Goal: Information Seeking & Learning: Learn about a topic

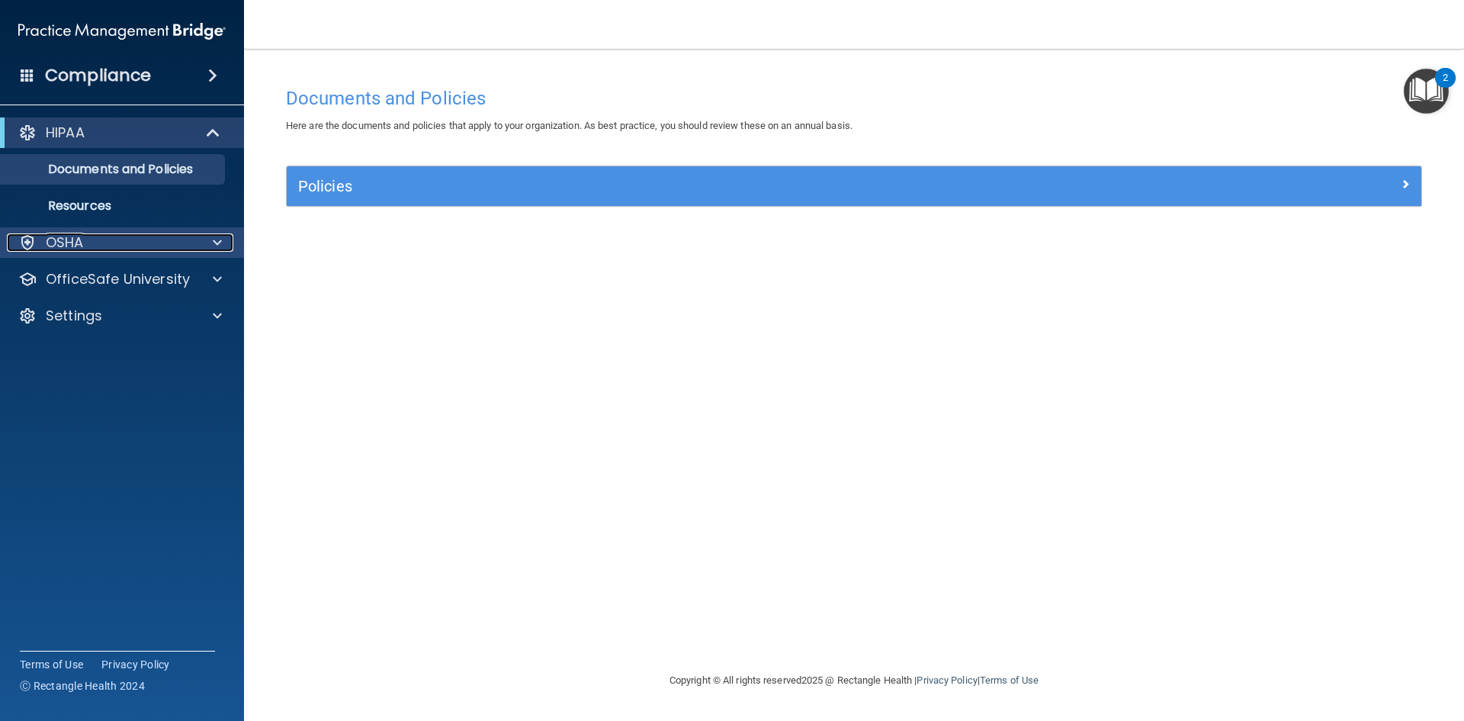
click at [82, 239] on p "OSHA" at bounding box center [65, 242] width 38 height 18
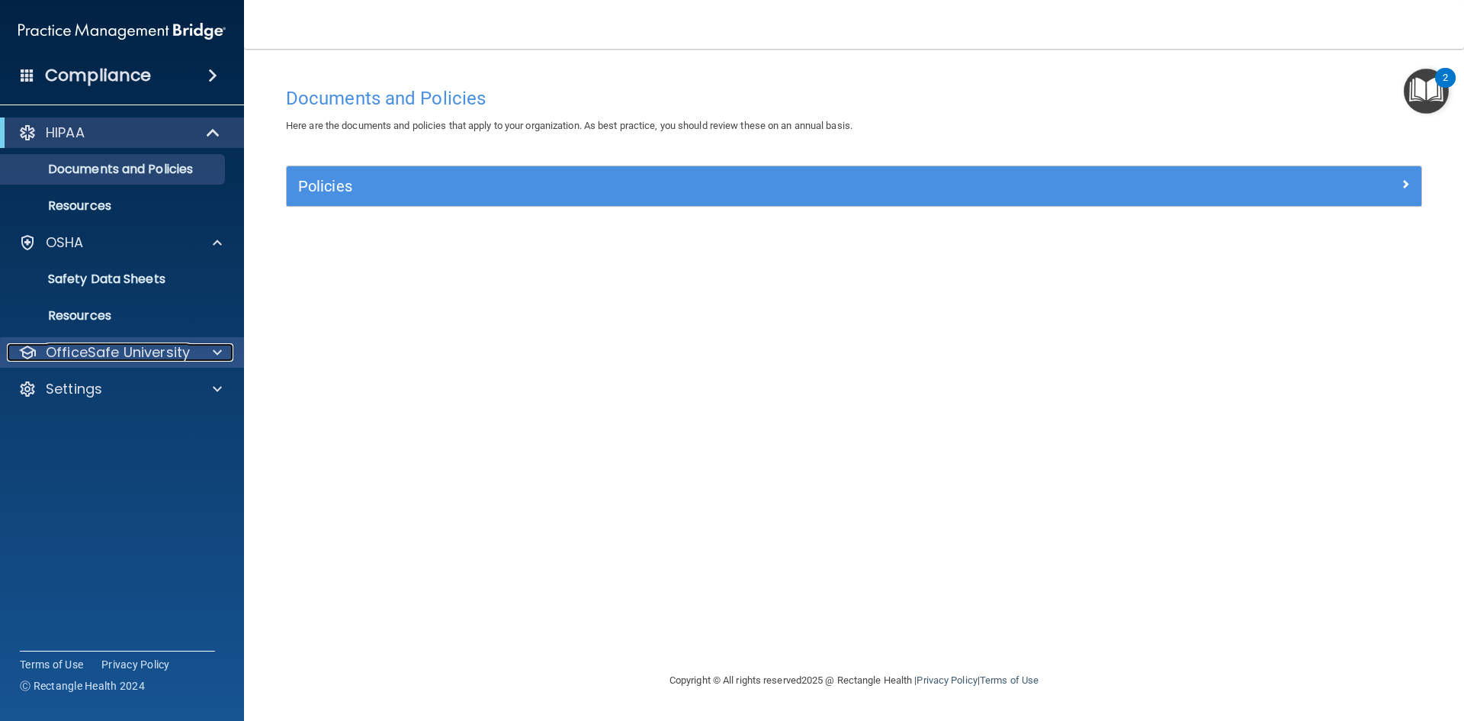
click at [162, 349] on p "OfficeSafe University" at bounding box center [118, 352] width 144 height 18
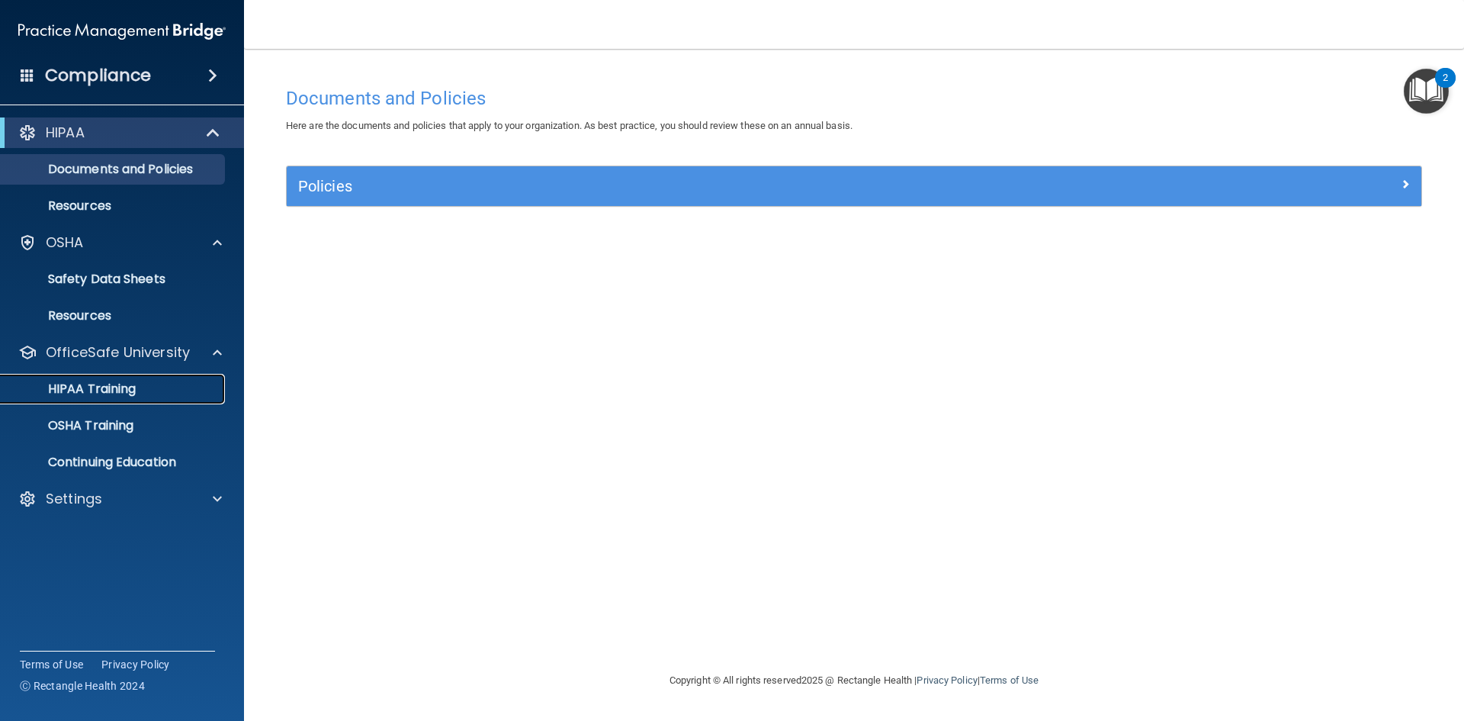
click at [75, 394] on p "HIPAA Training" at bounding box center [73, 388] width 126 height 15
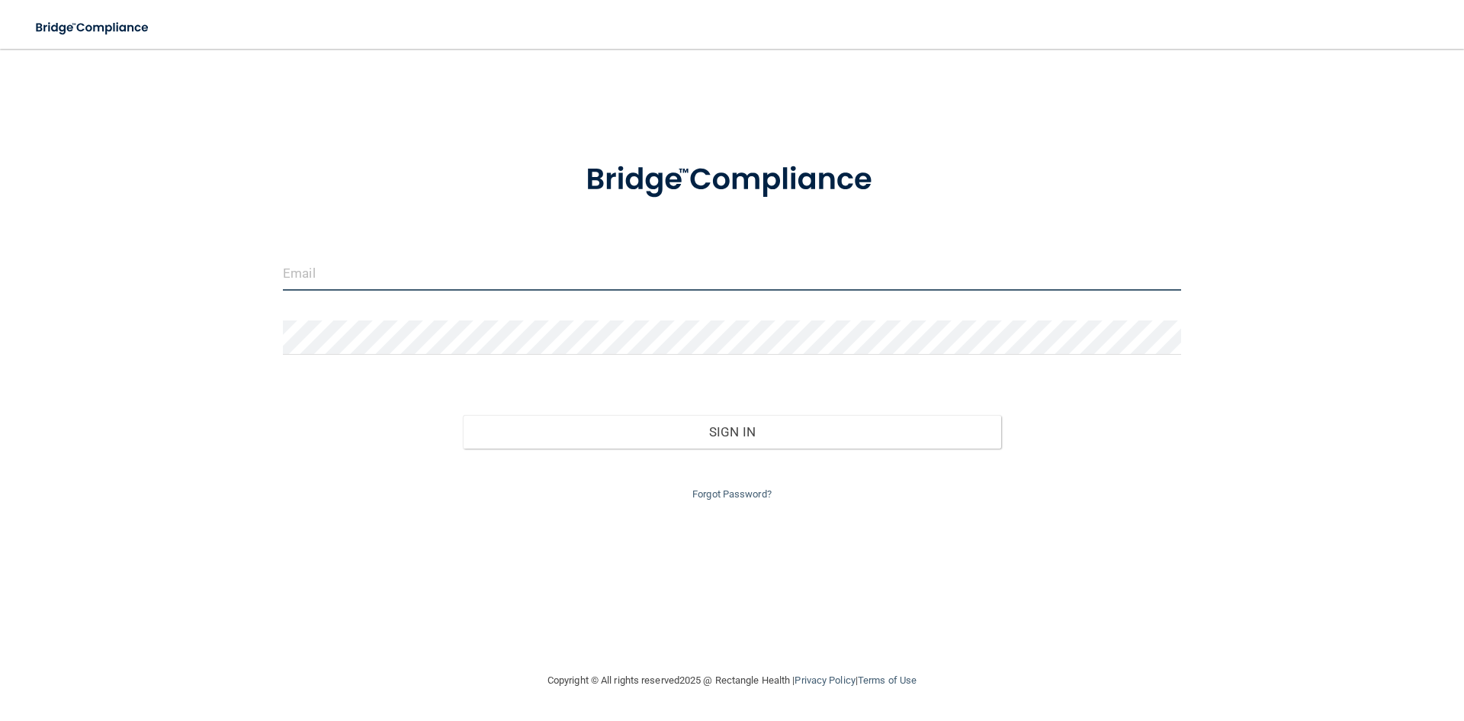
click at [327, 277] on input "email" at bounding box center [732, 273] width 898 height 34
type input "[EMAIL_ADDRESS][DOMAIN_NAME]"
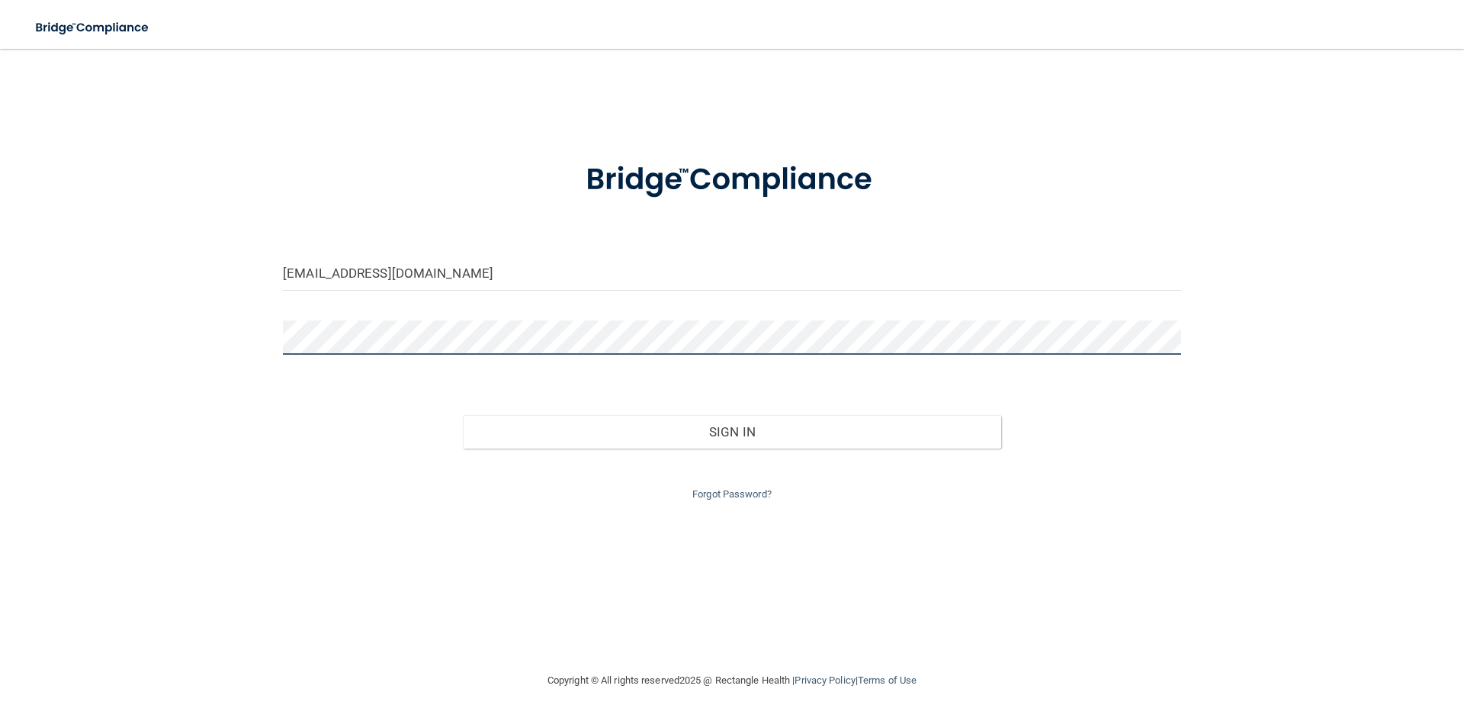
click at [463, 415] on button "Sign In" at bounding box center [732, 432] width 539 height 34
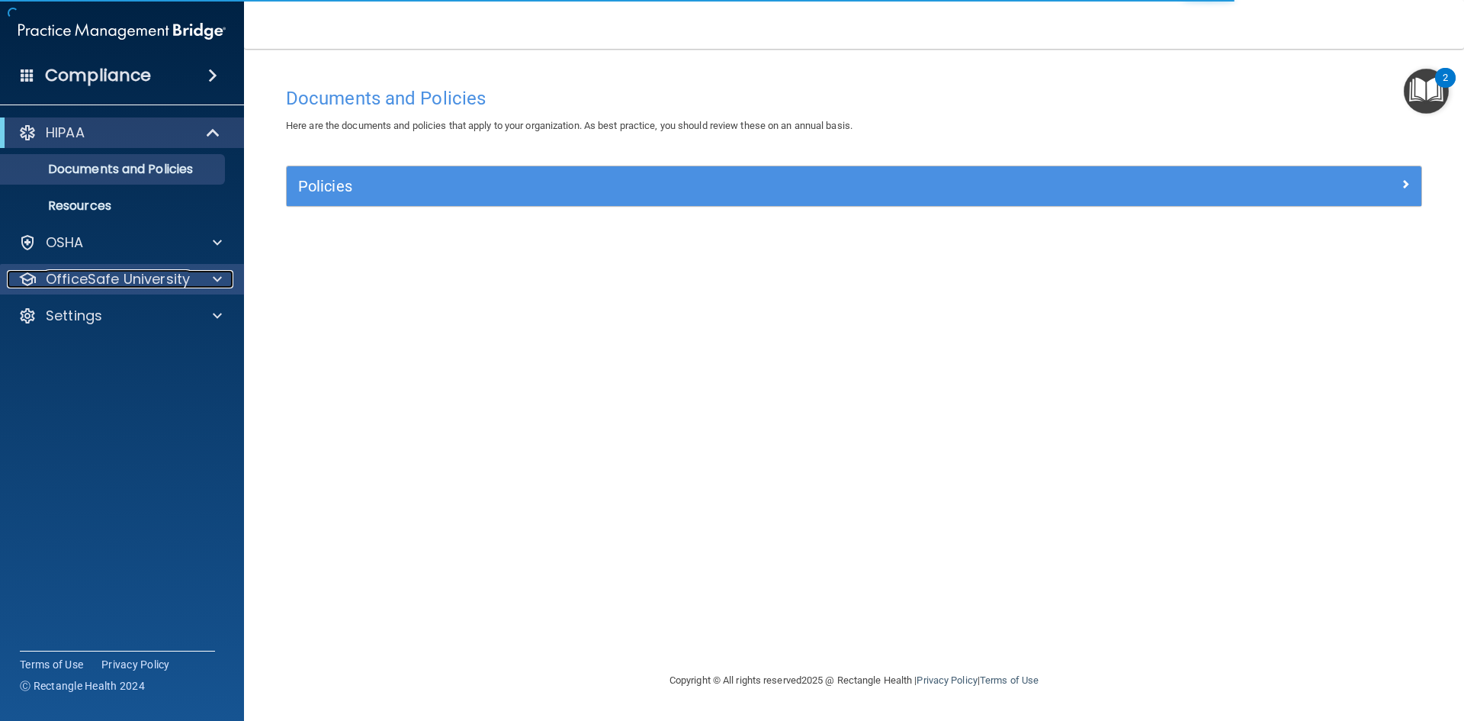
click at [172, 277] on p "OfficeSafe University" at bounding box center [118, 279] width 144 height 18
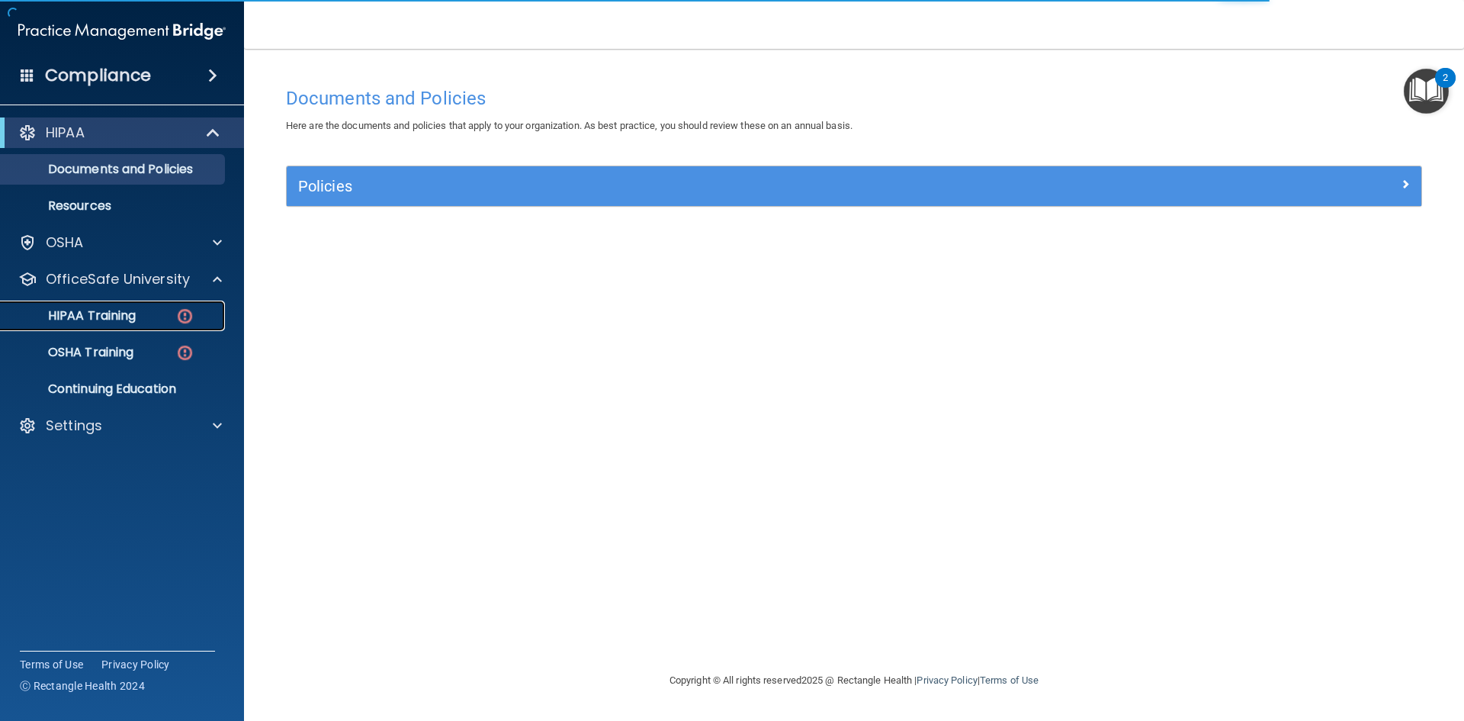
click at [104, 310] on p "HIPAA Training" at bounding box center [73, 315] width 126 height 15
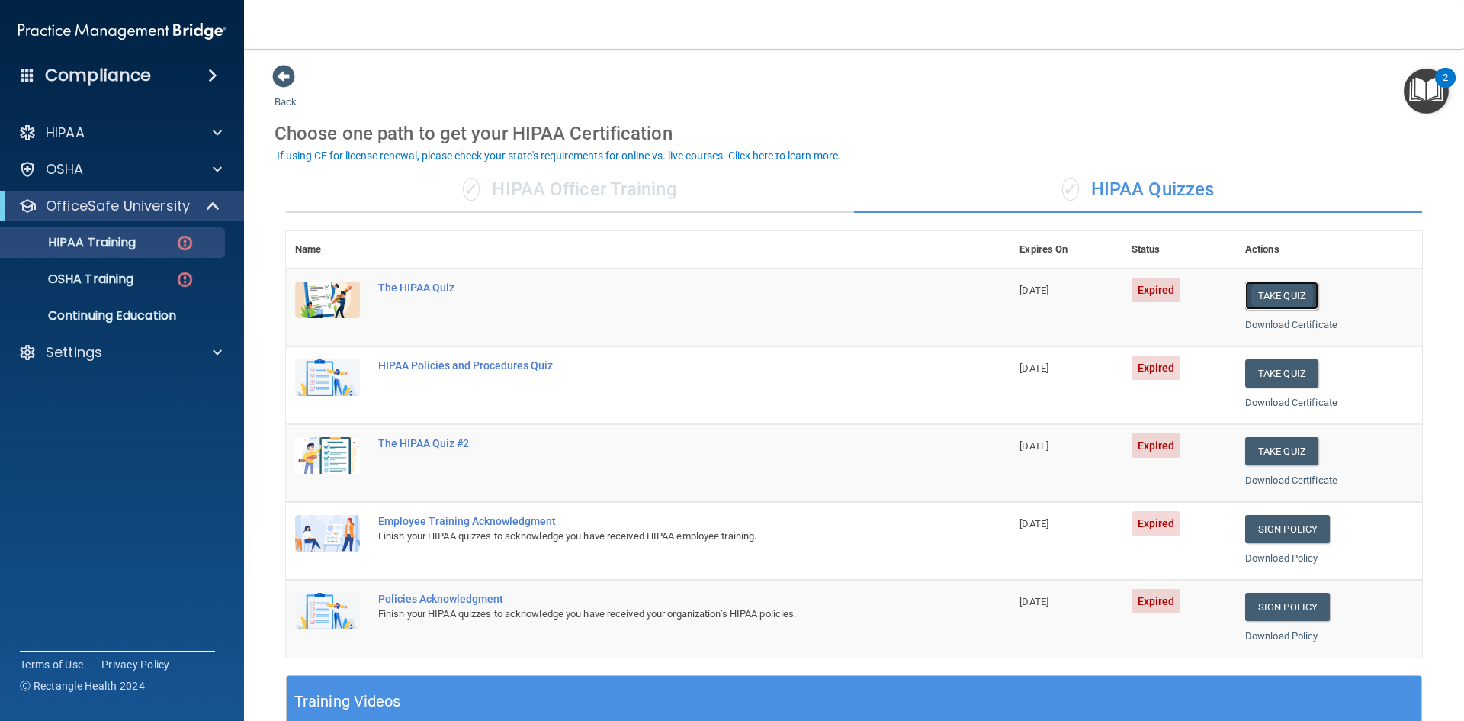
click at [1263, 296] on button "Take Quiz" at bounding box center [1281, 295] width 73 height 28
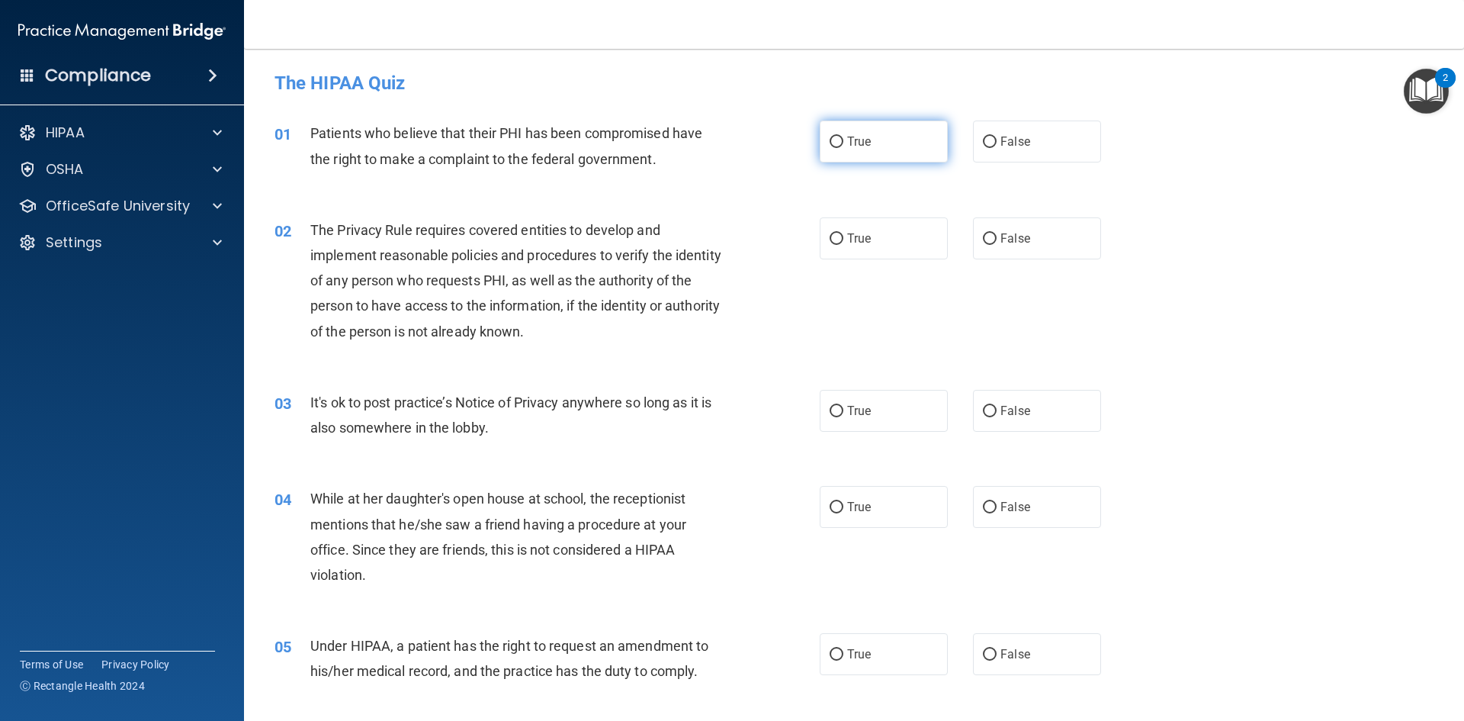
click at [836, 143] on input "True" at bounding box center [837, 142] width 14 height 11
radio input "true"
click at [879, 252] on label "True" at bounding box center [884, 238] width 128 height 42
click at [844, 245] on input "True" at bounding box center [837, 238] width 14 height 11
radio input "true"
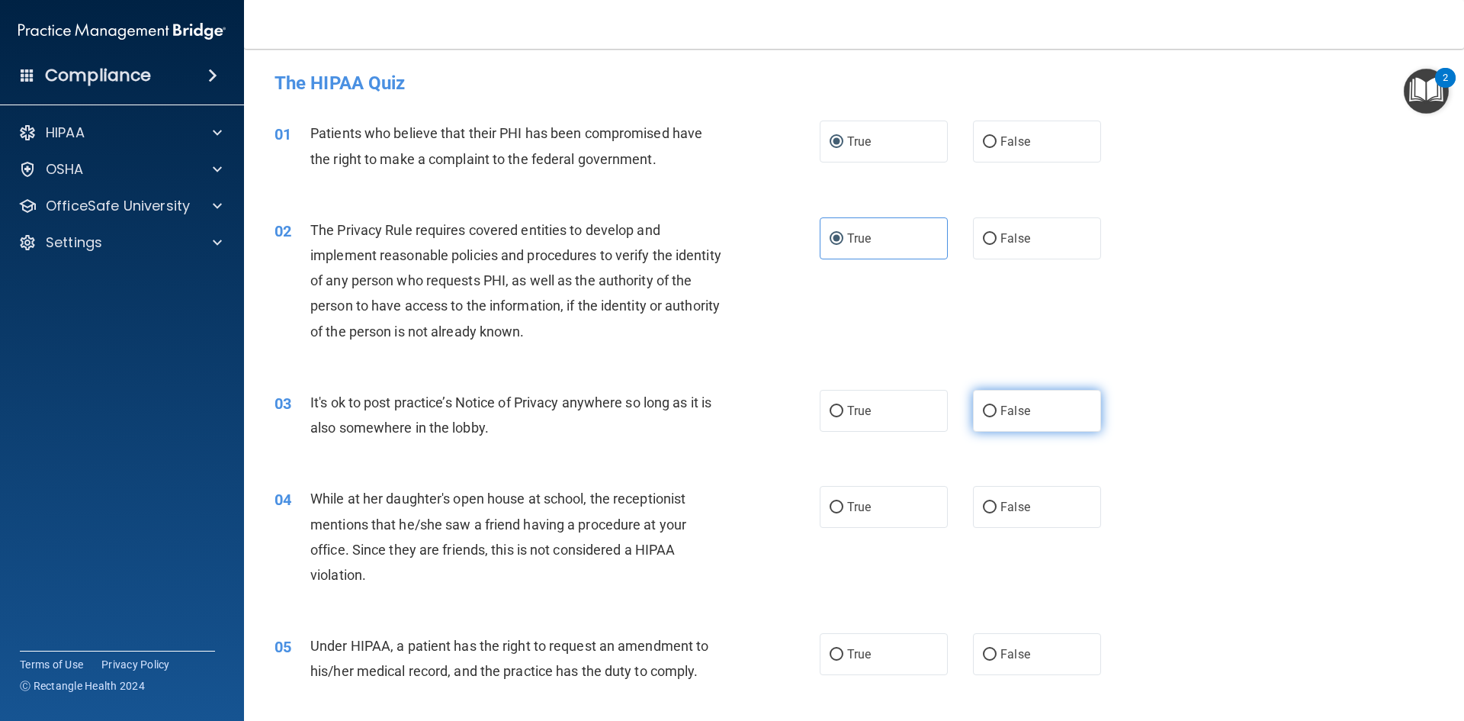
click at [992, 405] on label "False" at bounding box center [1037, 411] width 128 height 42
click at [992, 406] on input "False" at bounding box center [990, 411] width 14 height 11
radio input "true"
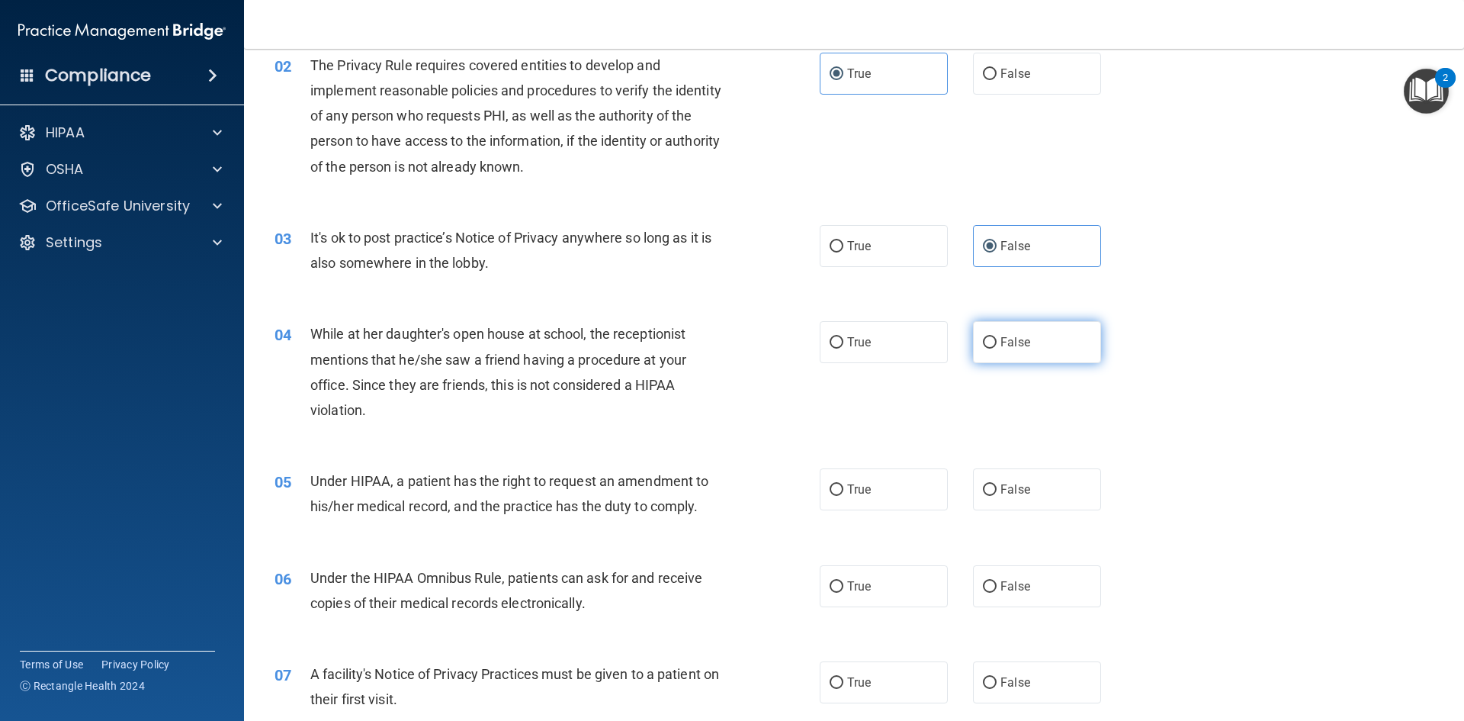
scroll to position [305, 0]
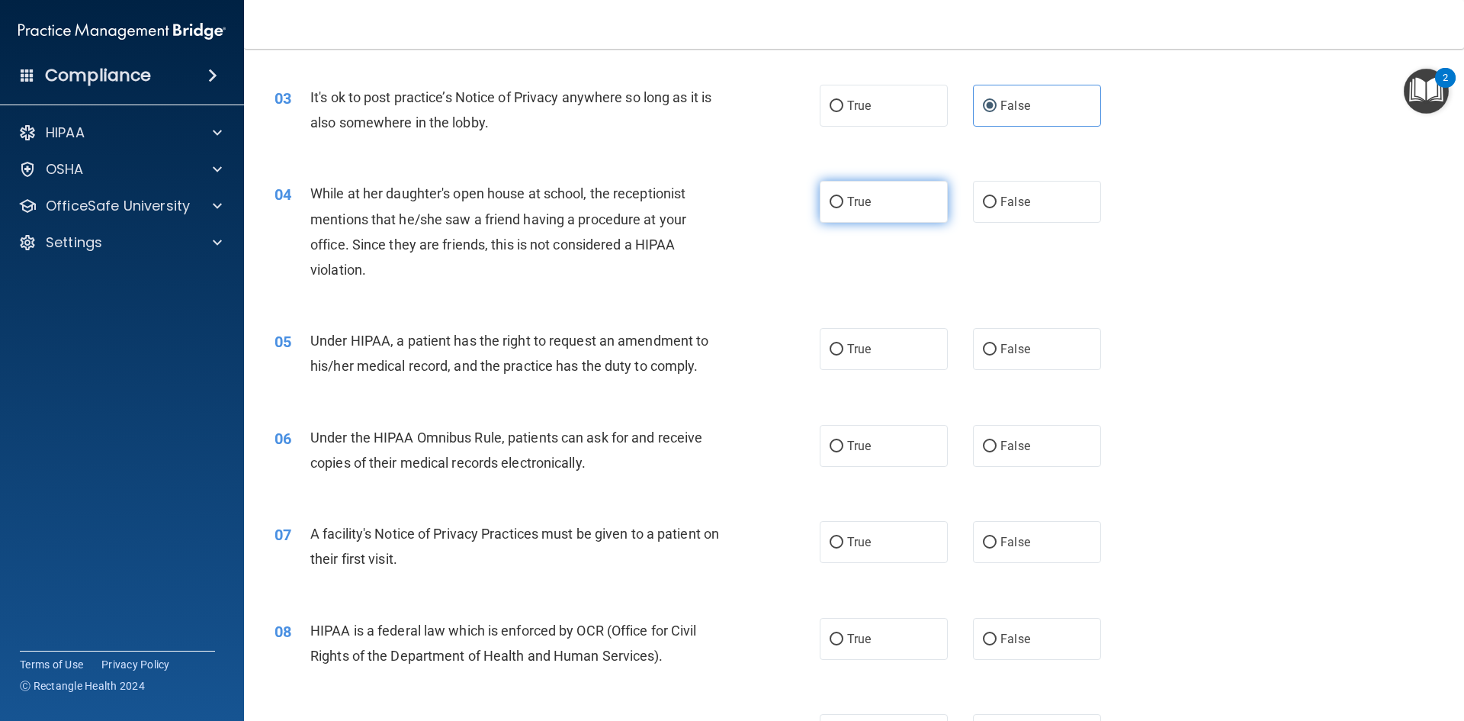
click at [902, 192] on label "True" at bounding box center [884, 202] width 128 height 42
click at [844, 197] on input "True" at bounding box center [837, 202] width 14 height 11
radio input "true"
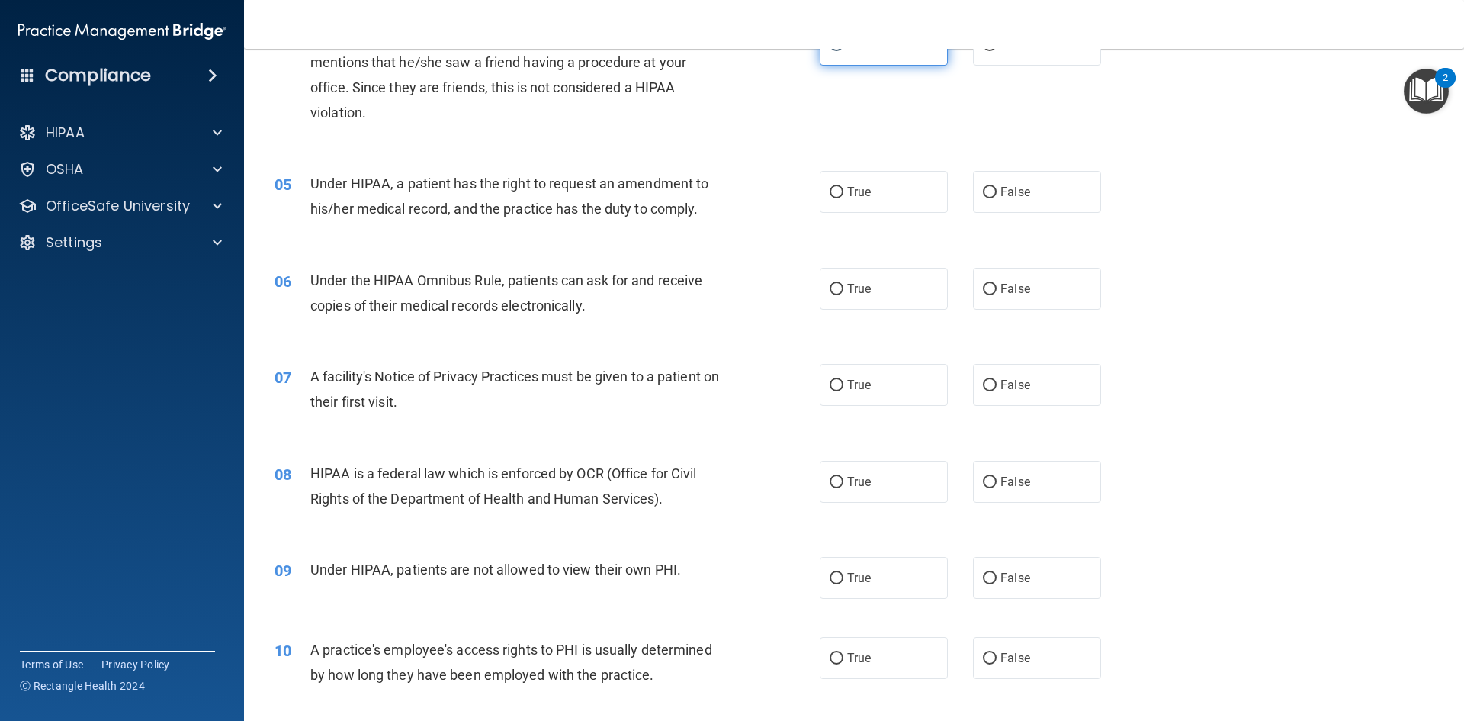
scroll to position [534, 0]
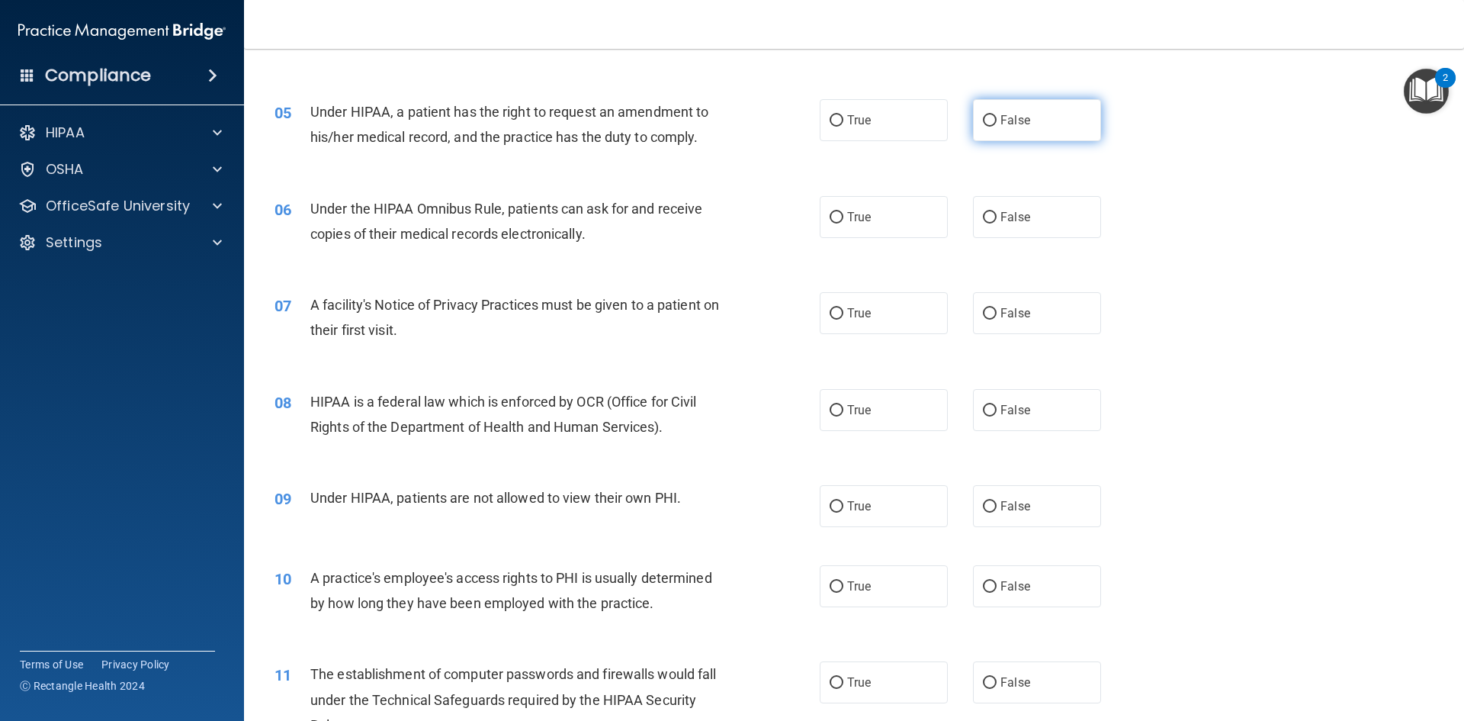
click at [983, 123] on input "False" at bounding box center [990, 120] width 14 height 11
radio input "true"
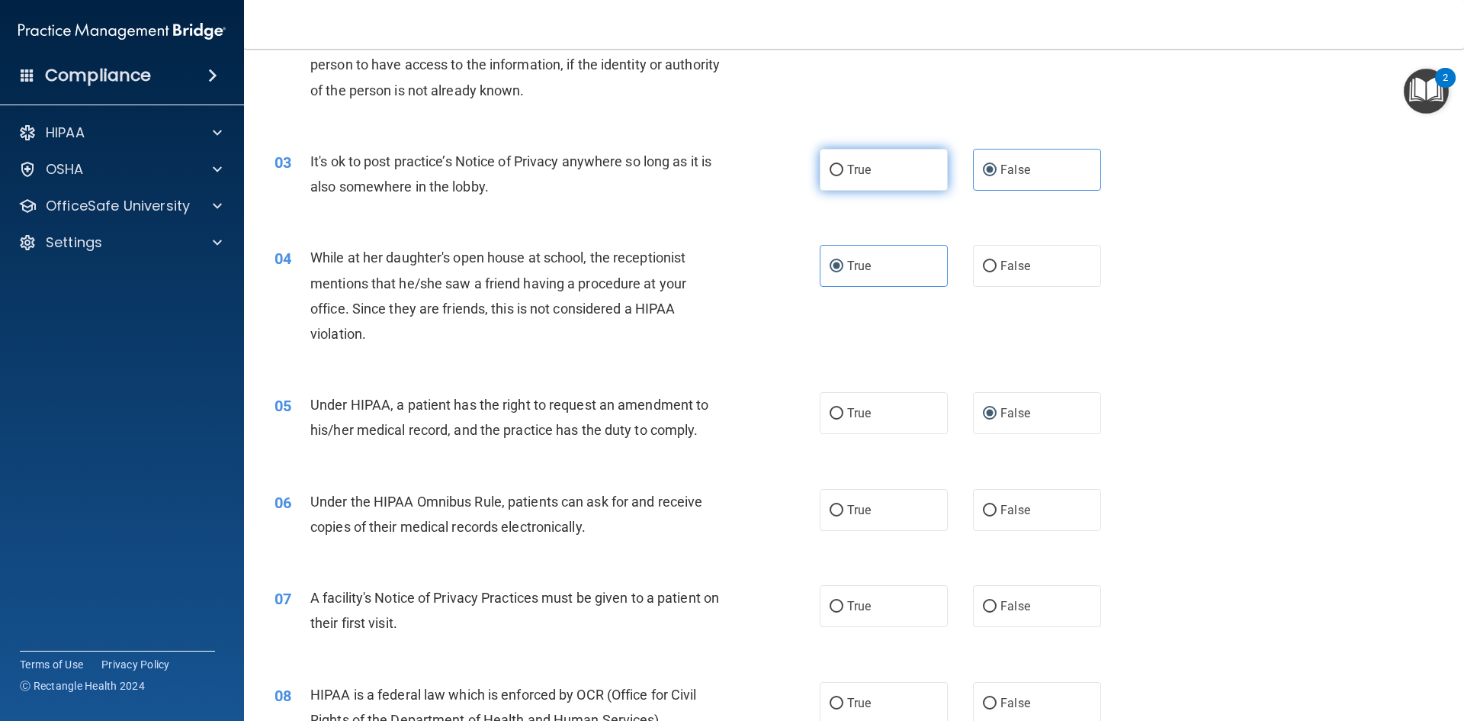
scroll to position [381, 0]
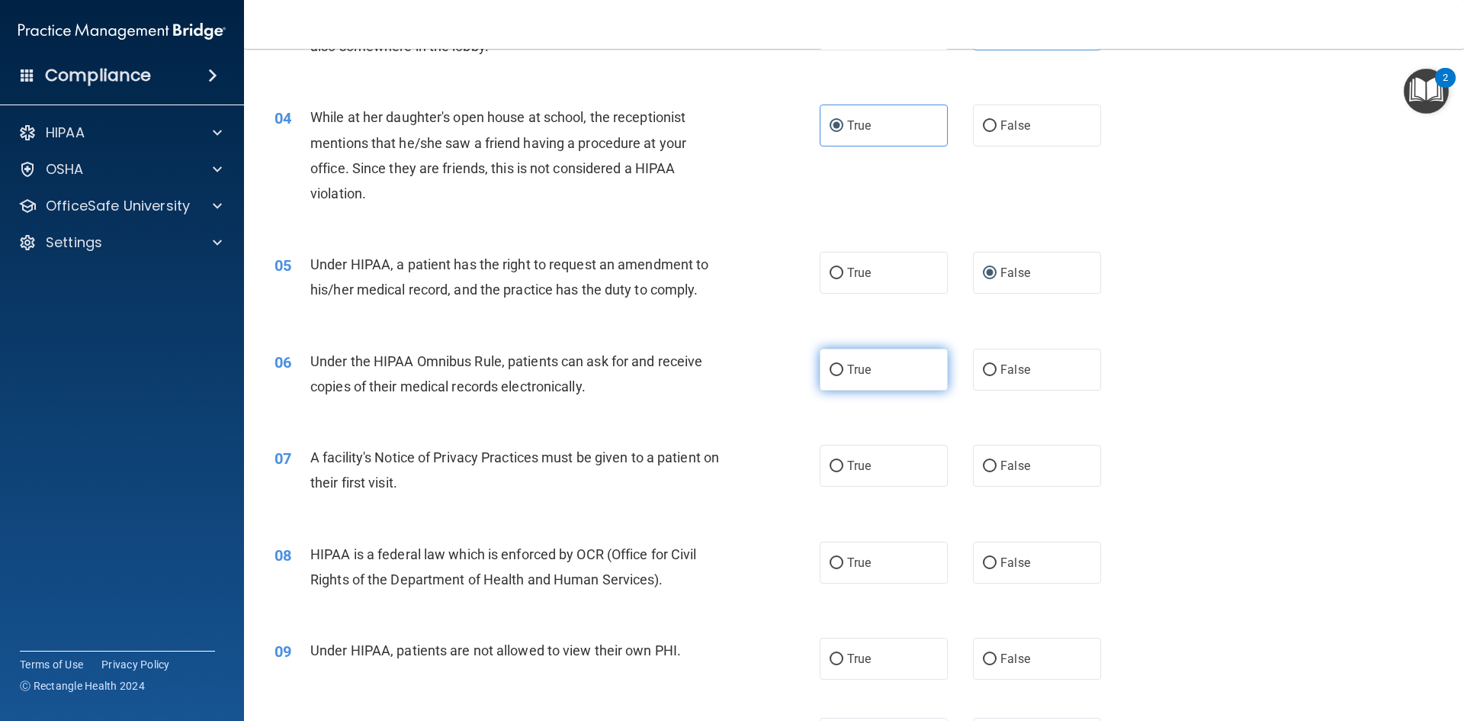
click at [833, 365] on input "True" at bounding box center [837, 370] width 14 height 11
radio input "true"
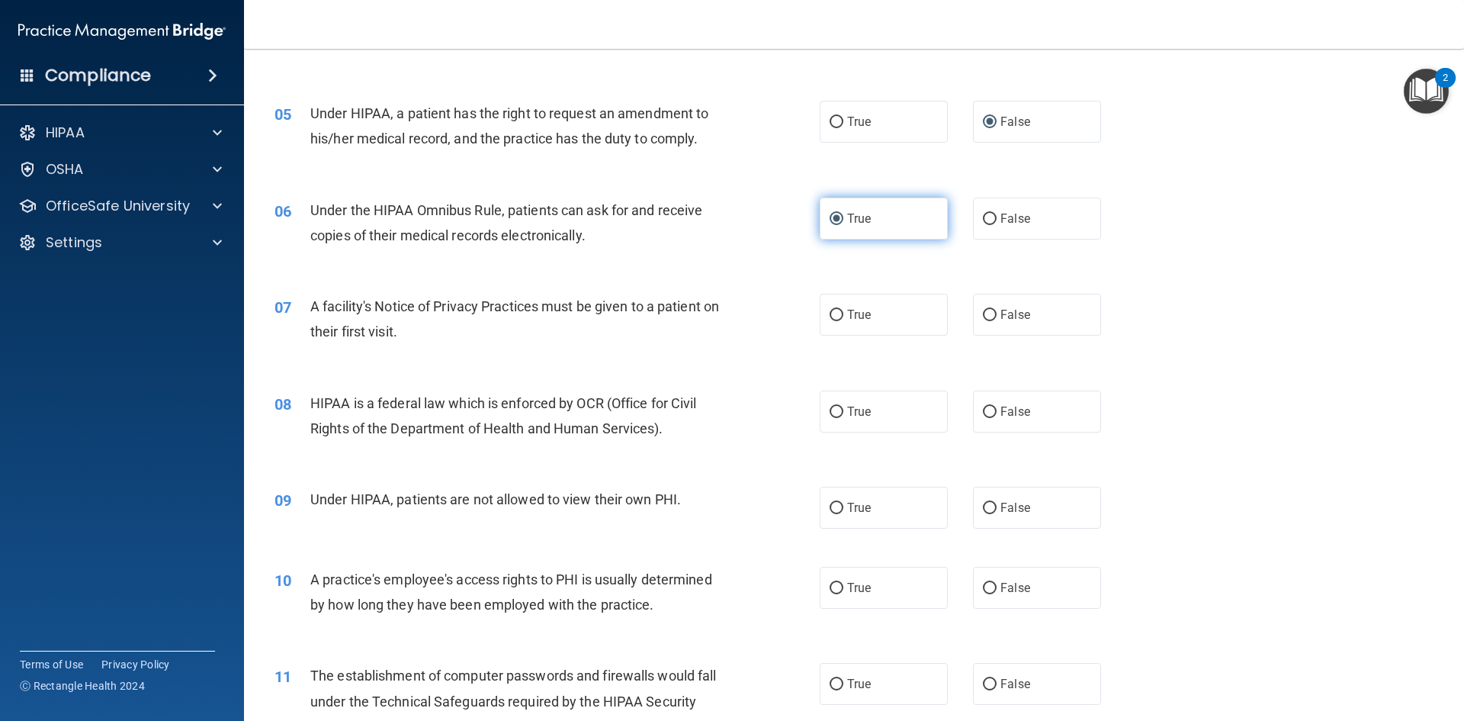
scroll to position [534, 0]
click at [858, 314] on span "True" at bounding box center [859, 313] width 24 height 14
click at [844, 314] on input "True" at bounding box center [837, 313] width 14 height 11
radio input "true"
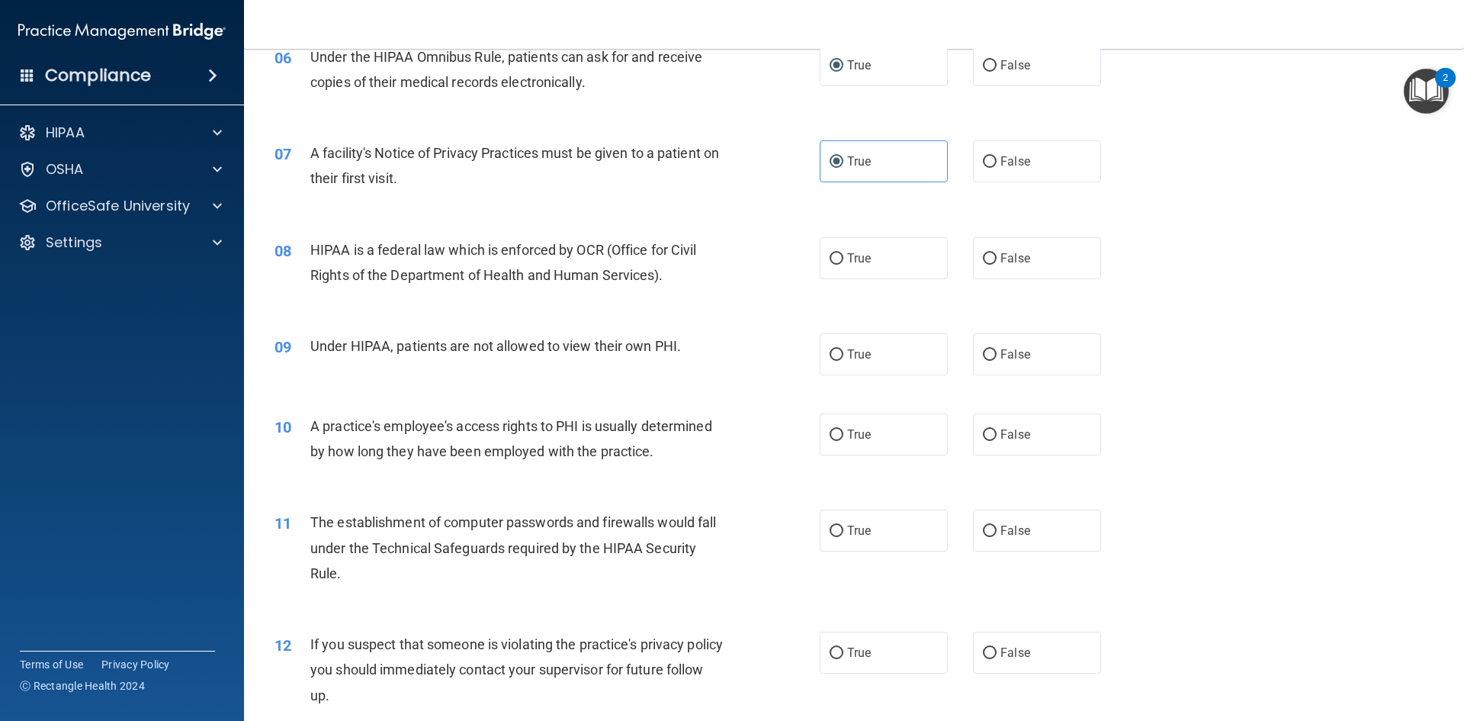
scroll to position [686, 0]
click at [882, 256] on label "True" at bounding box center [884, 257] width 128 height 42
click at [844, 256] on input "True" at bounding box center [837, 257] width 14 height 11
radio input "true"
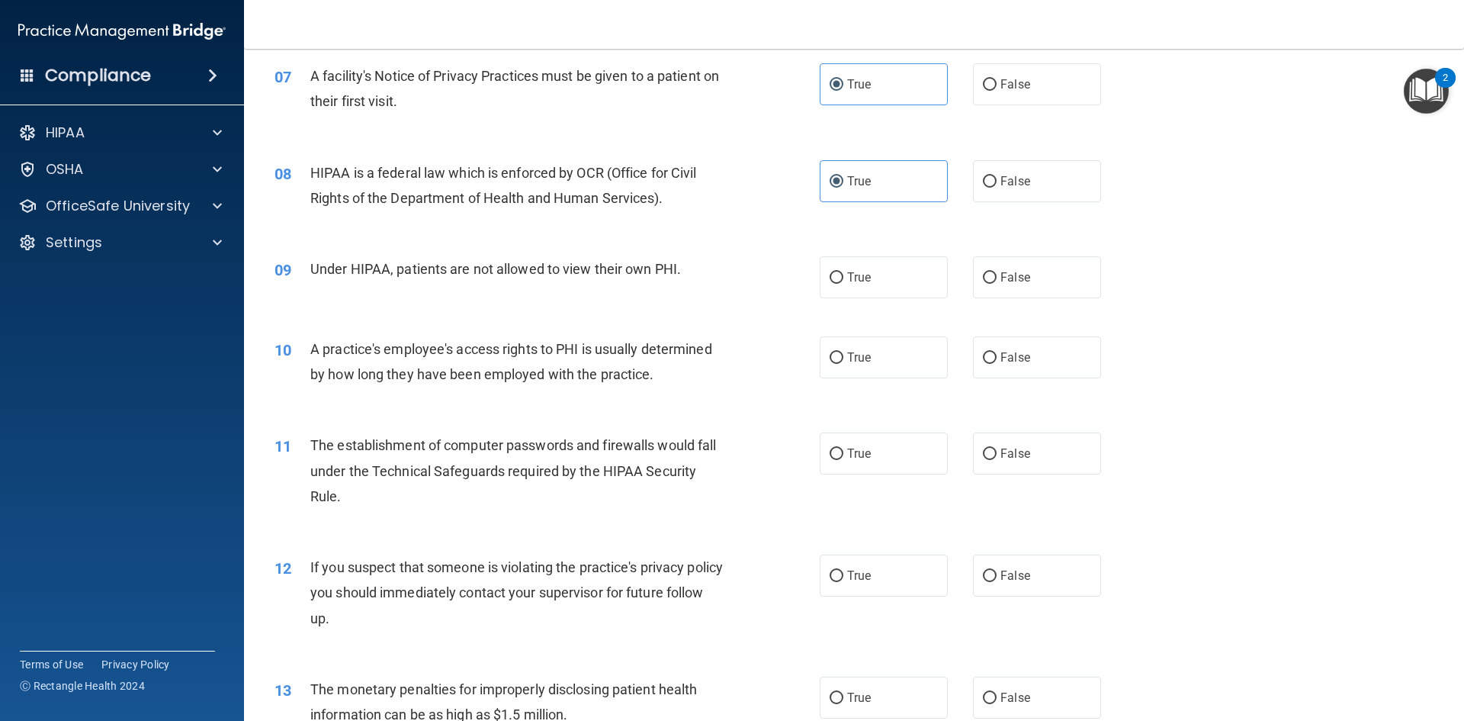
scroll to position [915, 0]
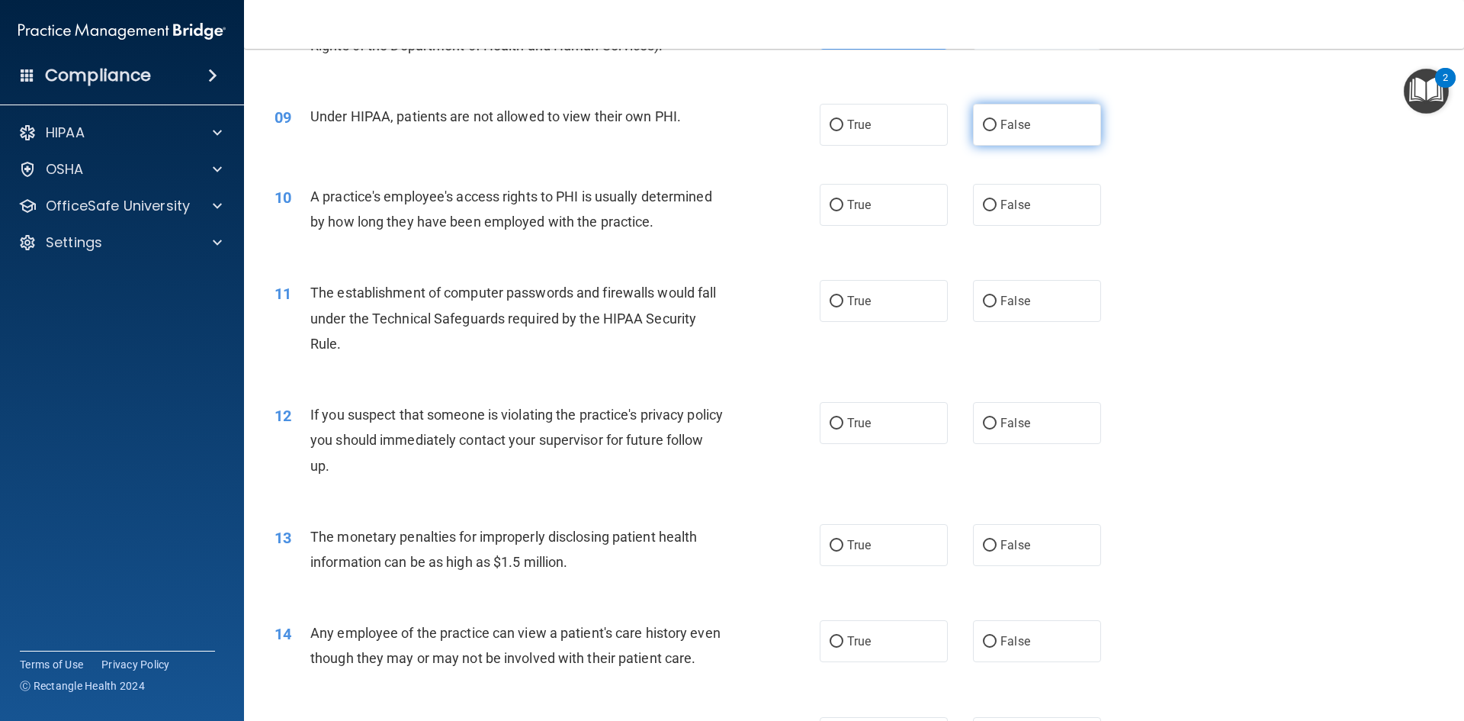
click at [1011, 130] on span "False" at bounding box center [1016, 124] width 30 height 14
click at [997, 130] on input "False" at bounding box center [990, 125] width 14 height 11
radio input "true"
click at [983, 207] on input "False" at bounding box center [990, 205] width 14 height 11
radio input "true"
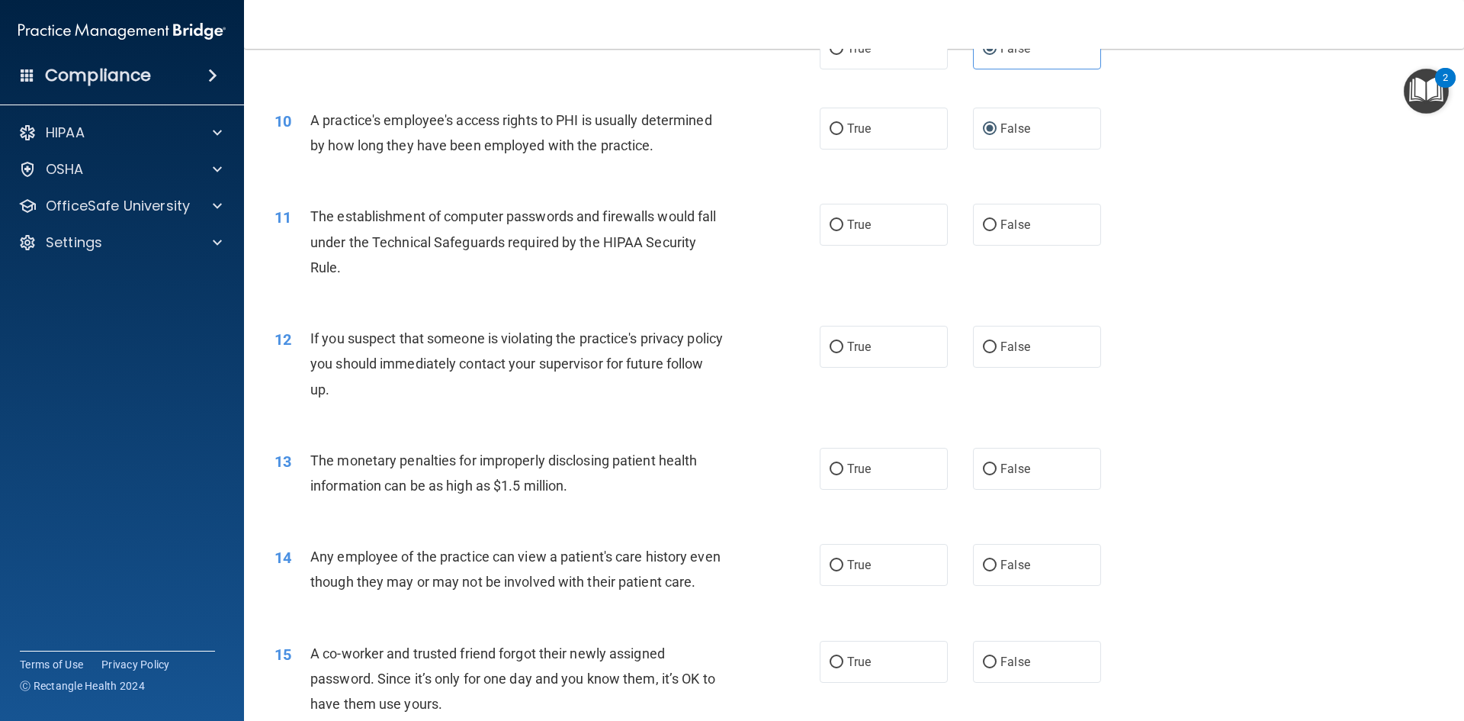
scroll to position [1068, 0]
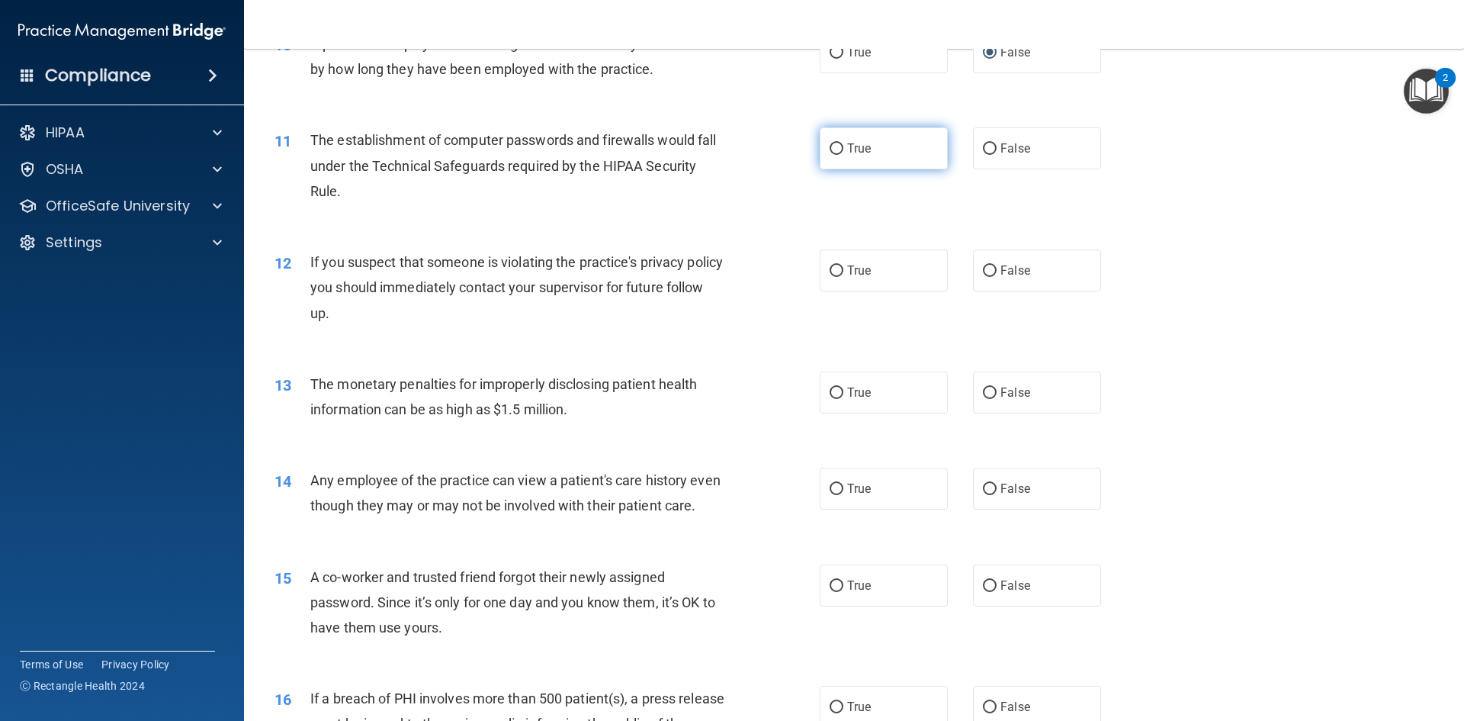
click at [860, 143] on span "True" at bounding box center [859, 148] width 24 height 14
click at [844, 143] on input "True" at bounding box center [837, 148] width 14 height 11
radio input "true"
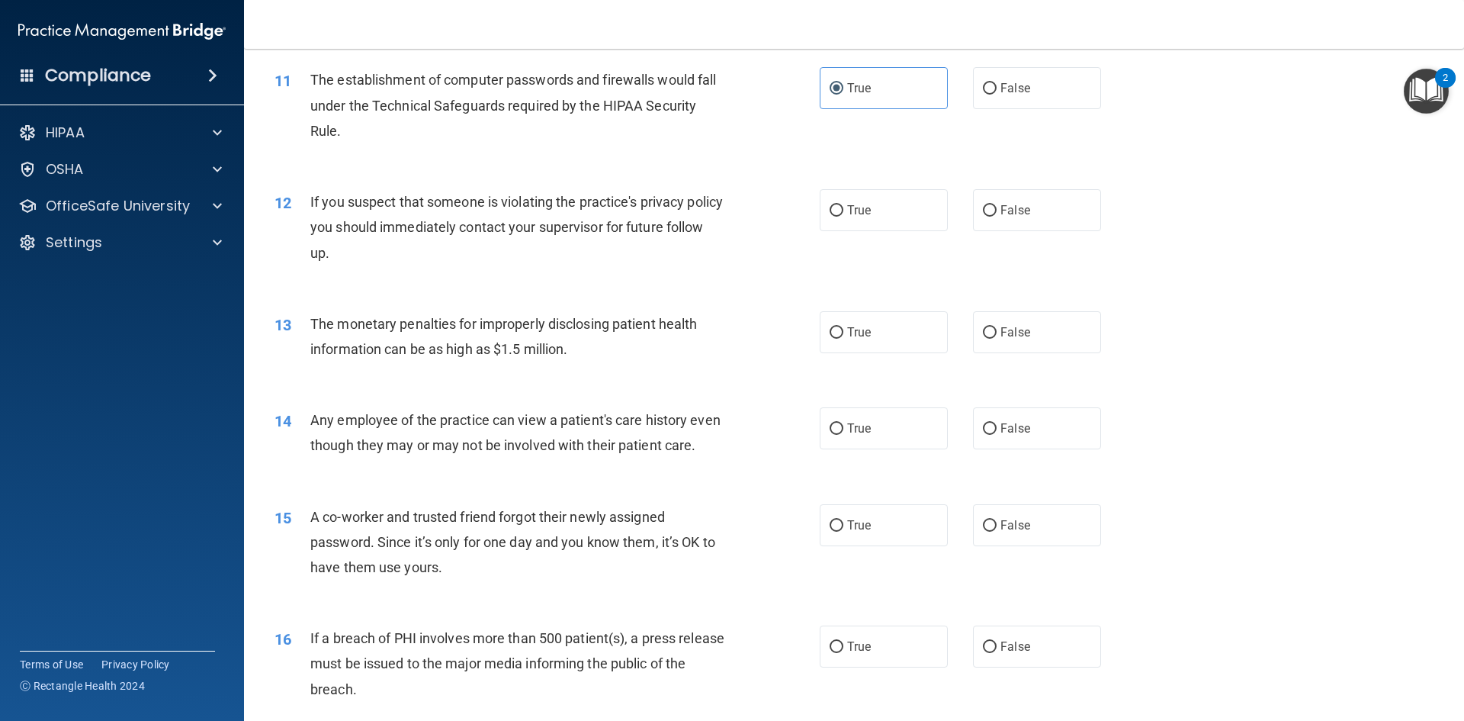
scroll to position [1220, 0]
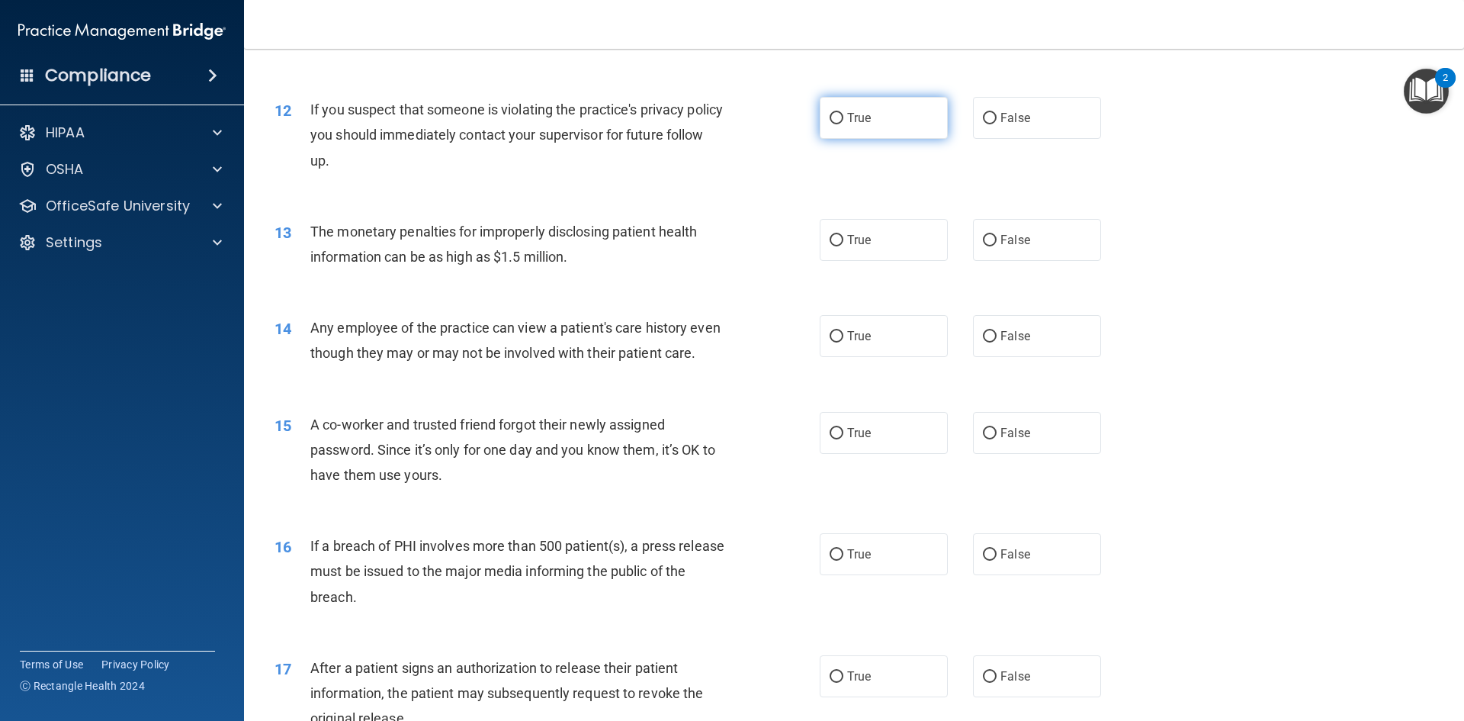
click at [887, 120] on label "True" at bounding box center [884, 118] width 128 height 42
click at [844, 120] on input "True" at bounding box center [837, 118] width 14 height 11
radio input "true"
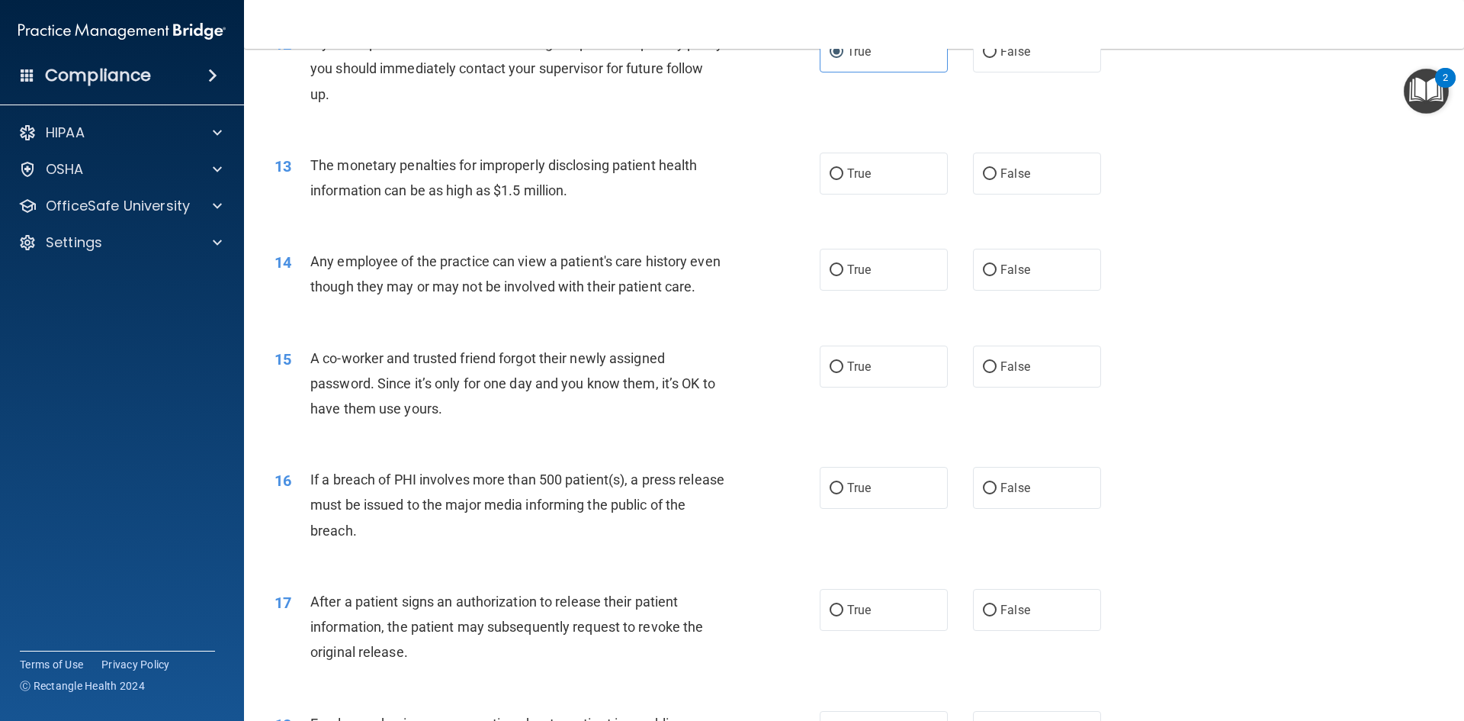
scroll to position [1373, 0]
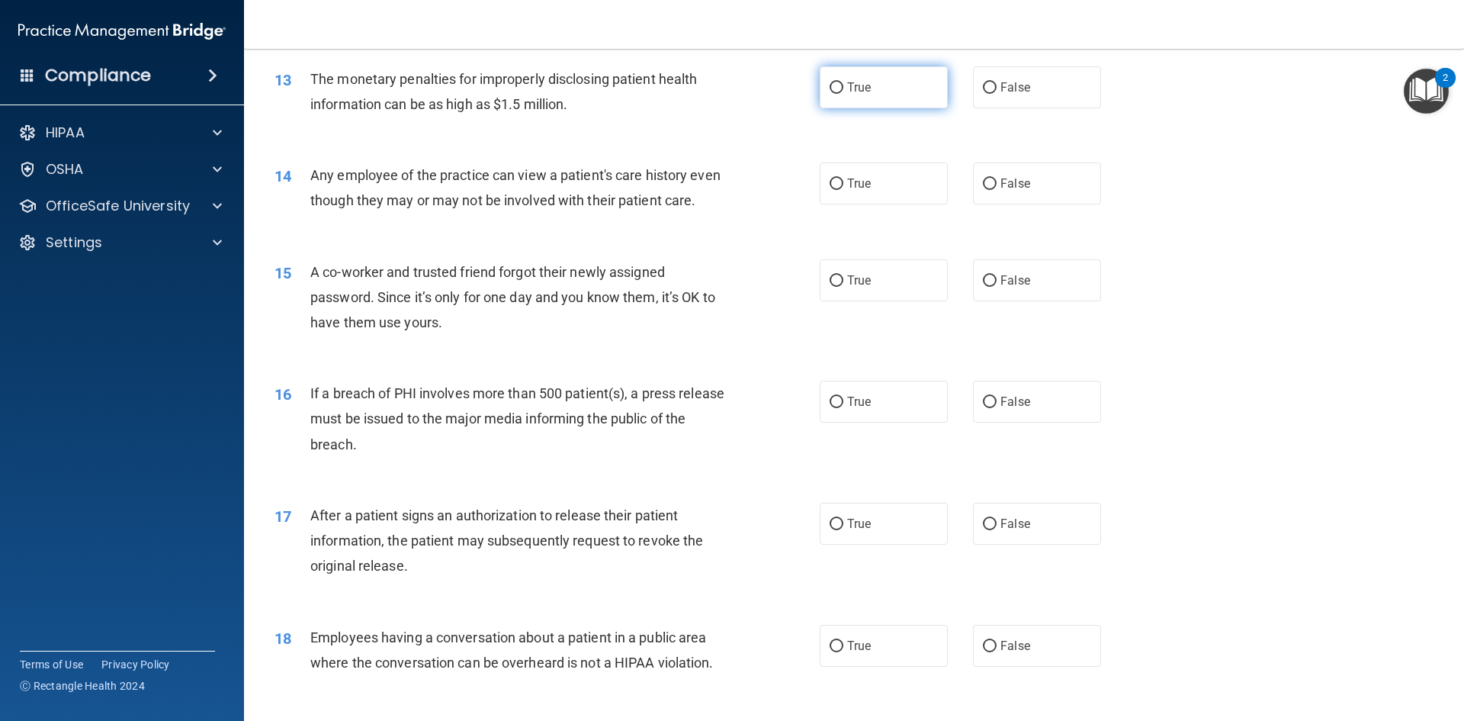
click at [892, 99] on label "True" at bounding box center [884, 87] width 128 height 42
click at [844, 94] on input "True" at bounding box center [837, 87] width 14 height 11
radio input "true"
click at [1001, 184] on span "False" at bounding box center [1016, 183] width 30 height 14
click at [995, 184] on input "False" at bounding box center [990, 183] width 14 height 11
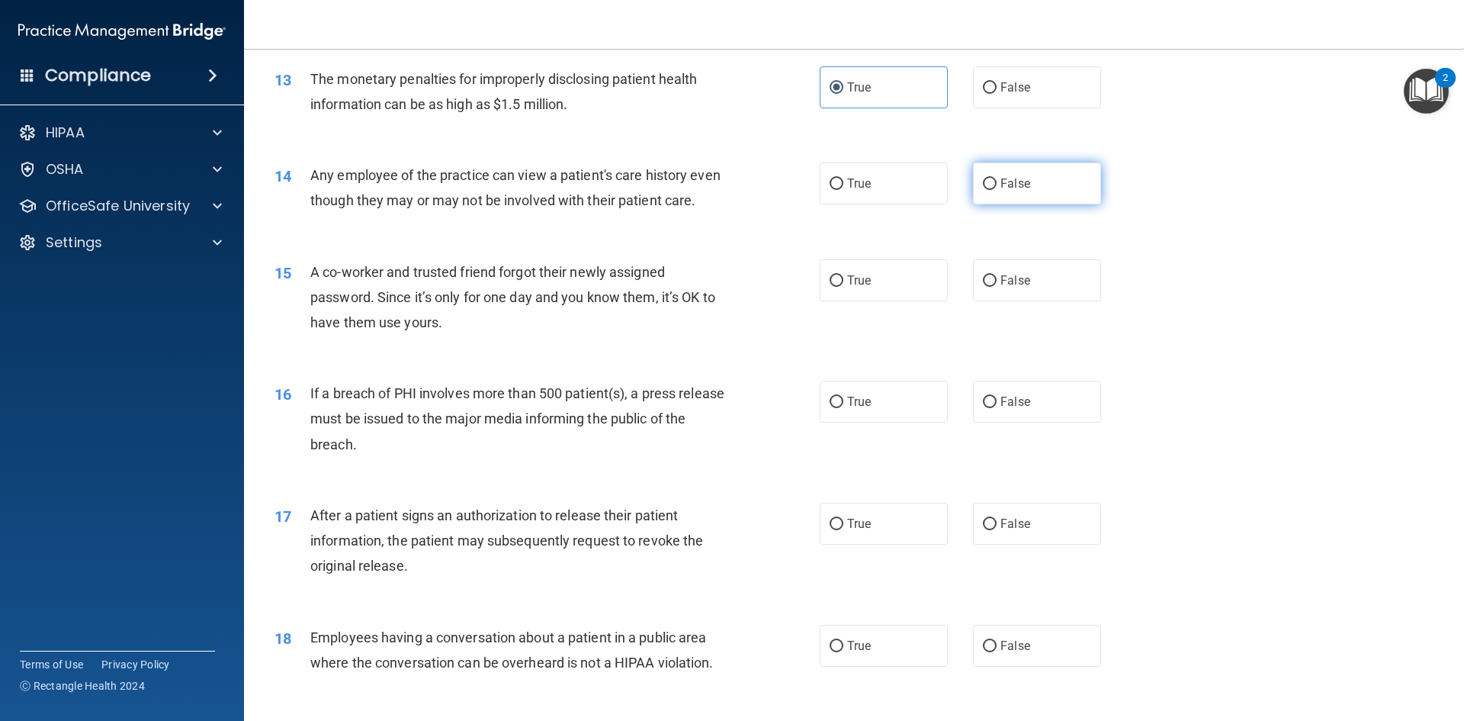
radio input "true"
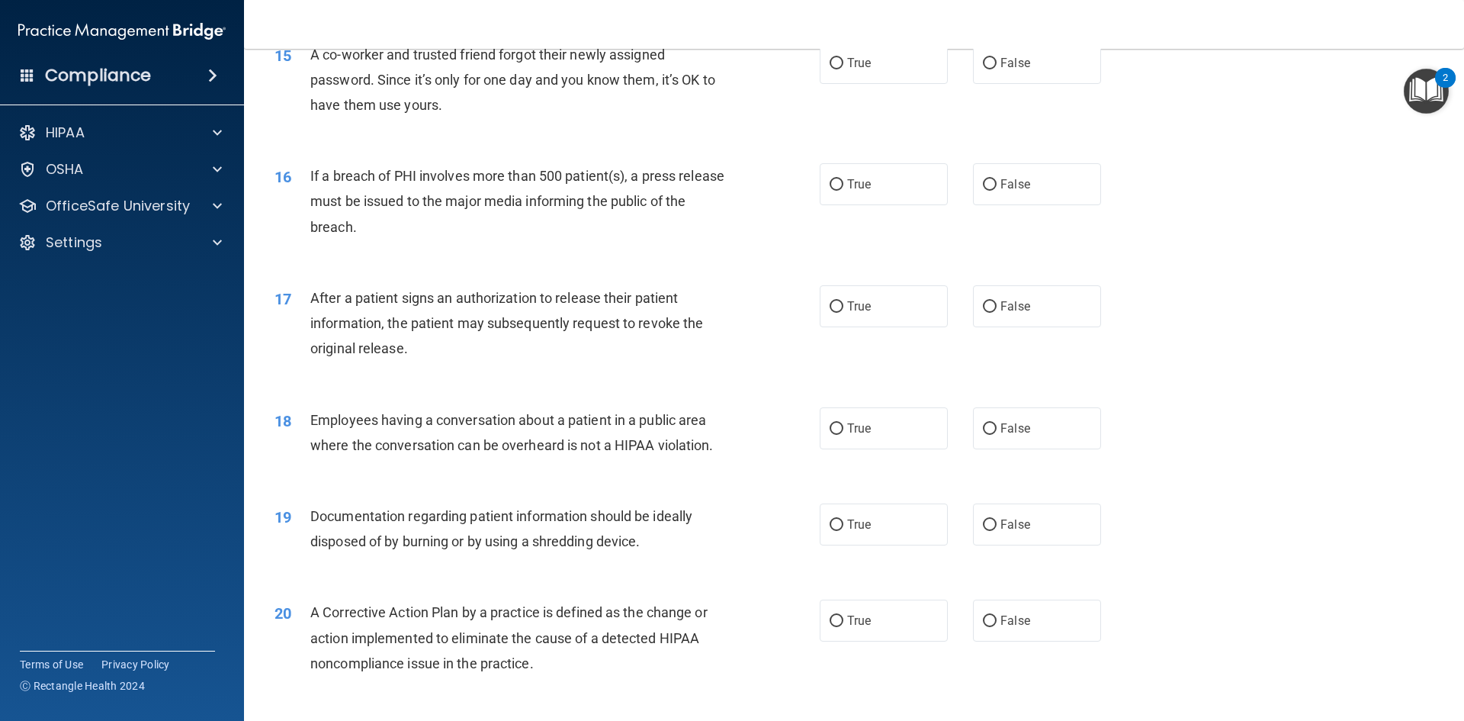
scroll to position [1602, 0]
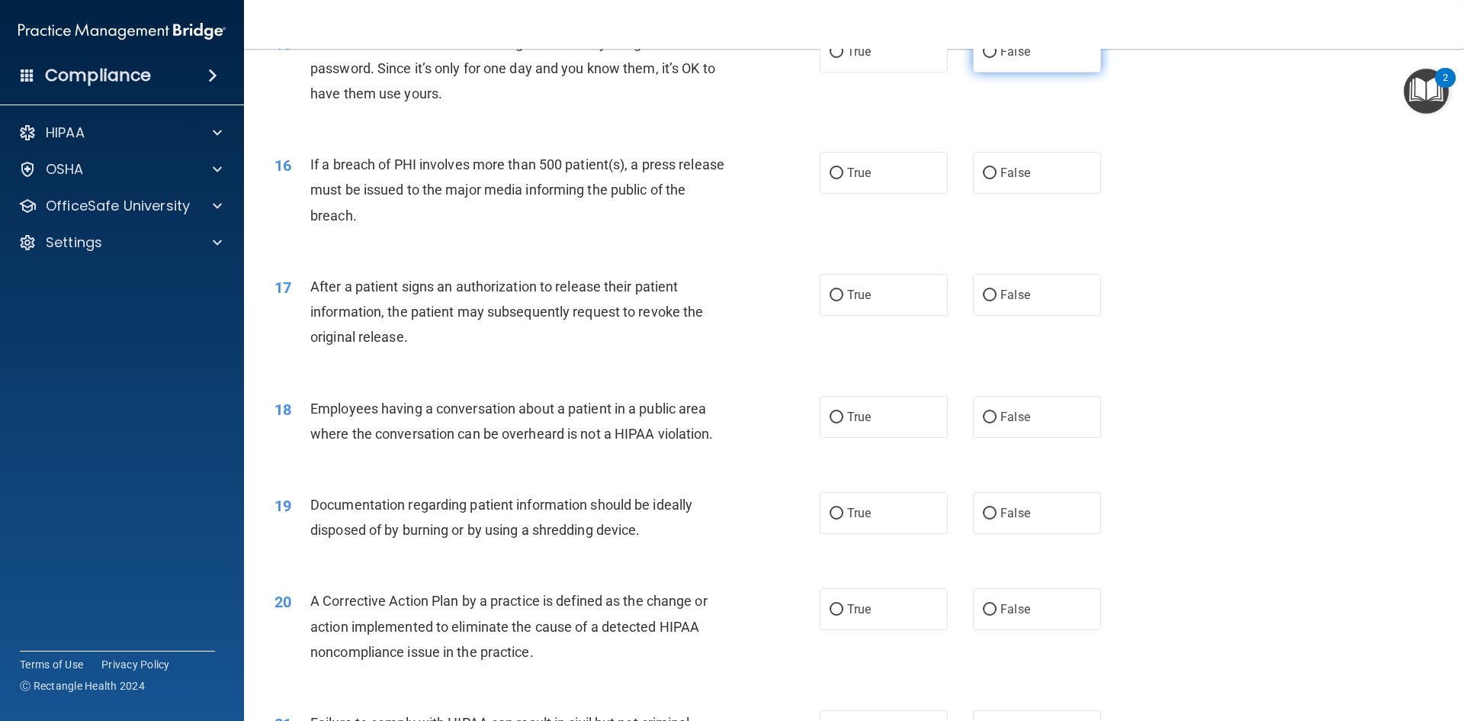
click at [1001, 59] on span "False" at bounding box center [1016, 51] width 30 height 14
click at [997, 58] on input "False" at bounding box center [990, 52] width 14 height 11
radio input "true"
click at [857, 186] on label "True" at bounding box center [884, 173] width 128 height 42
click at [844, 179] on input "True" at bounding box center [837, 173] width 14 height 11
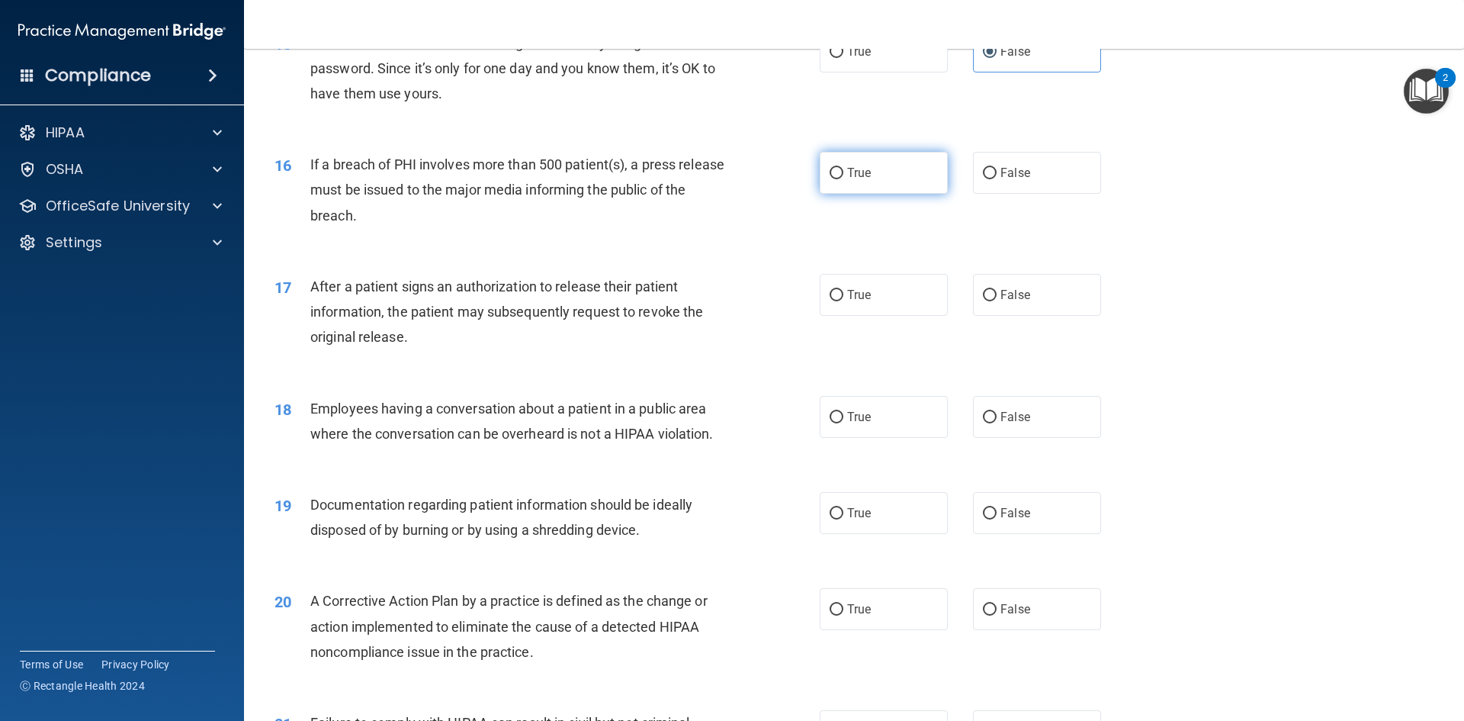
radio input "true"
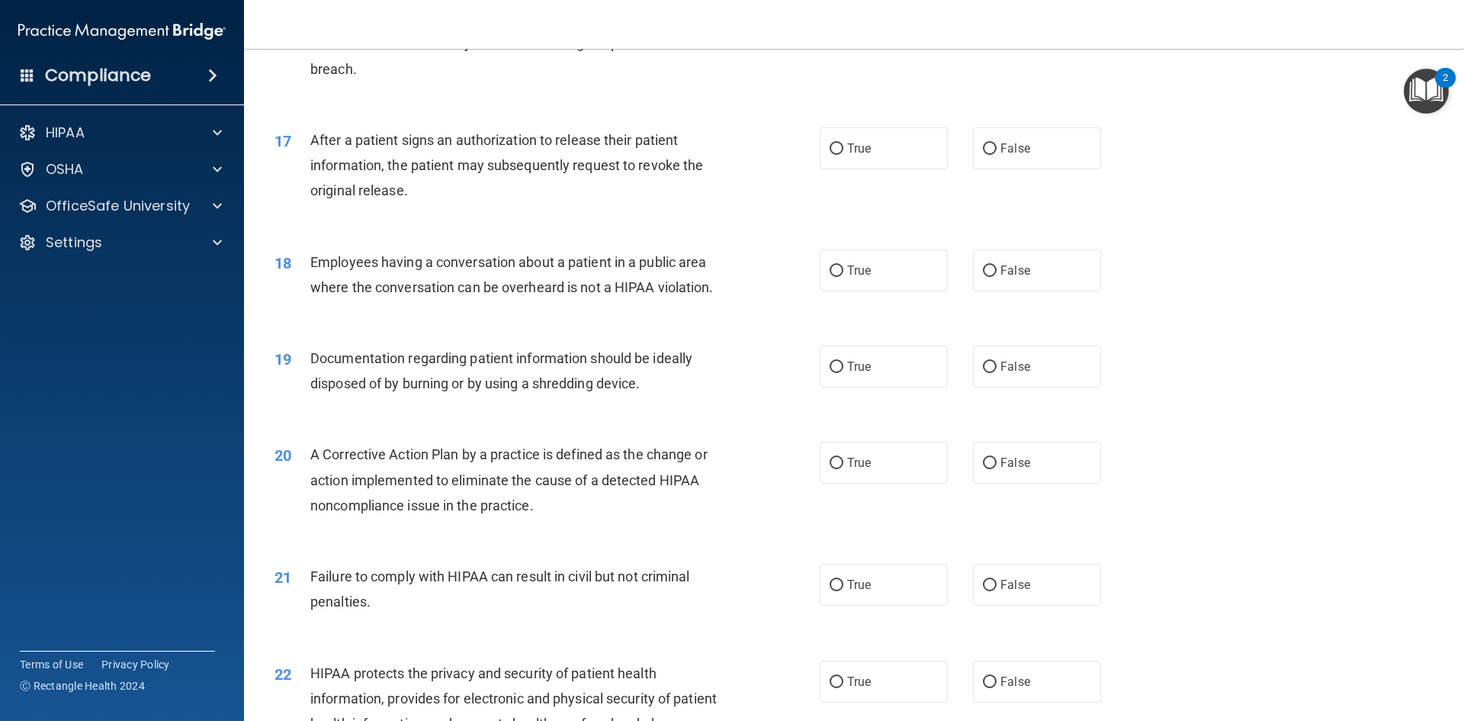
scroll to position [1754, 0]
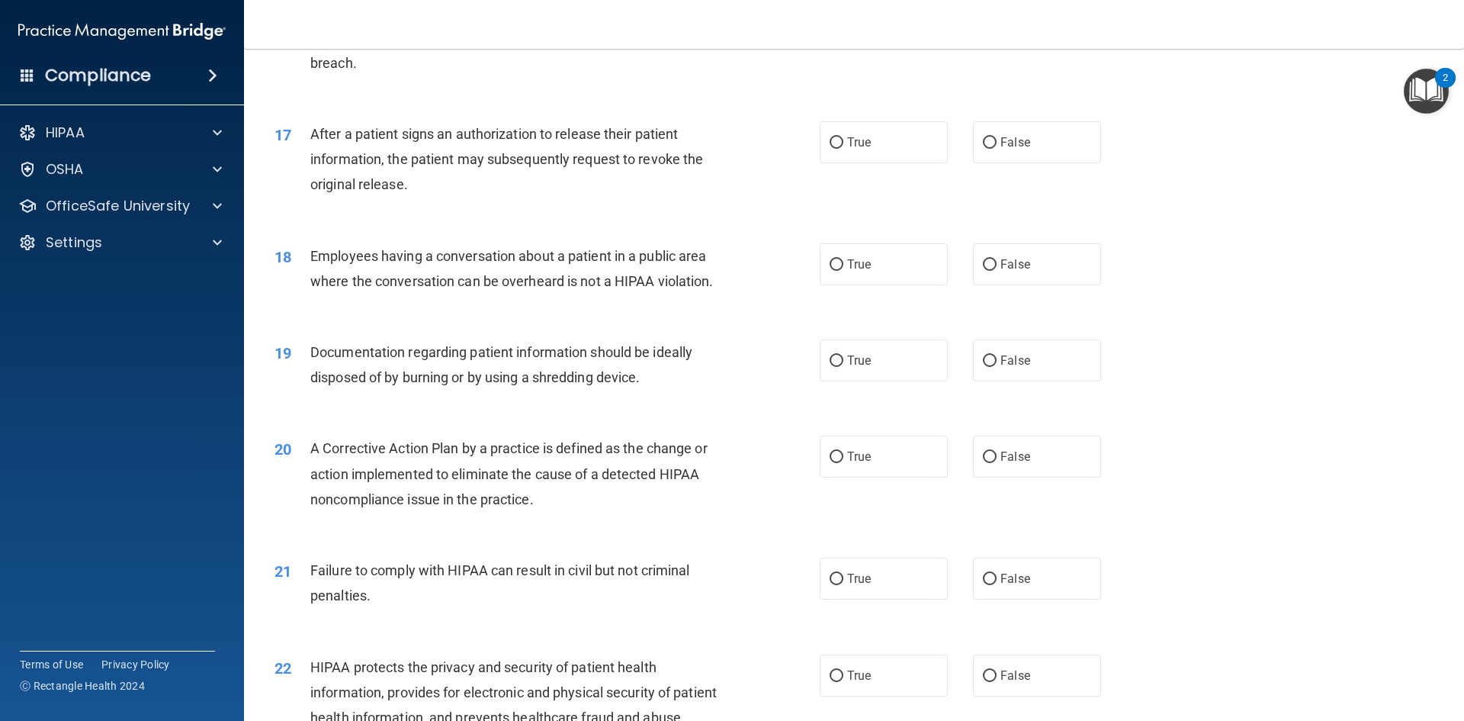
drag, startPoint x: 869, startPoint y: 178, endPoint x: 875, endPoint y: 189, distance: 11.9
click at [872, 163] on label "True" at bounding box center [884, 142] width 128 height 42
click at [844, 149] on input "True" at bounding box center [837, 142] width 14 height 11
radio input "true"
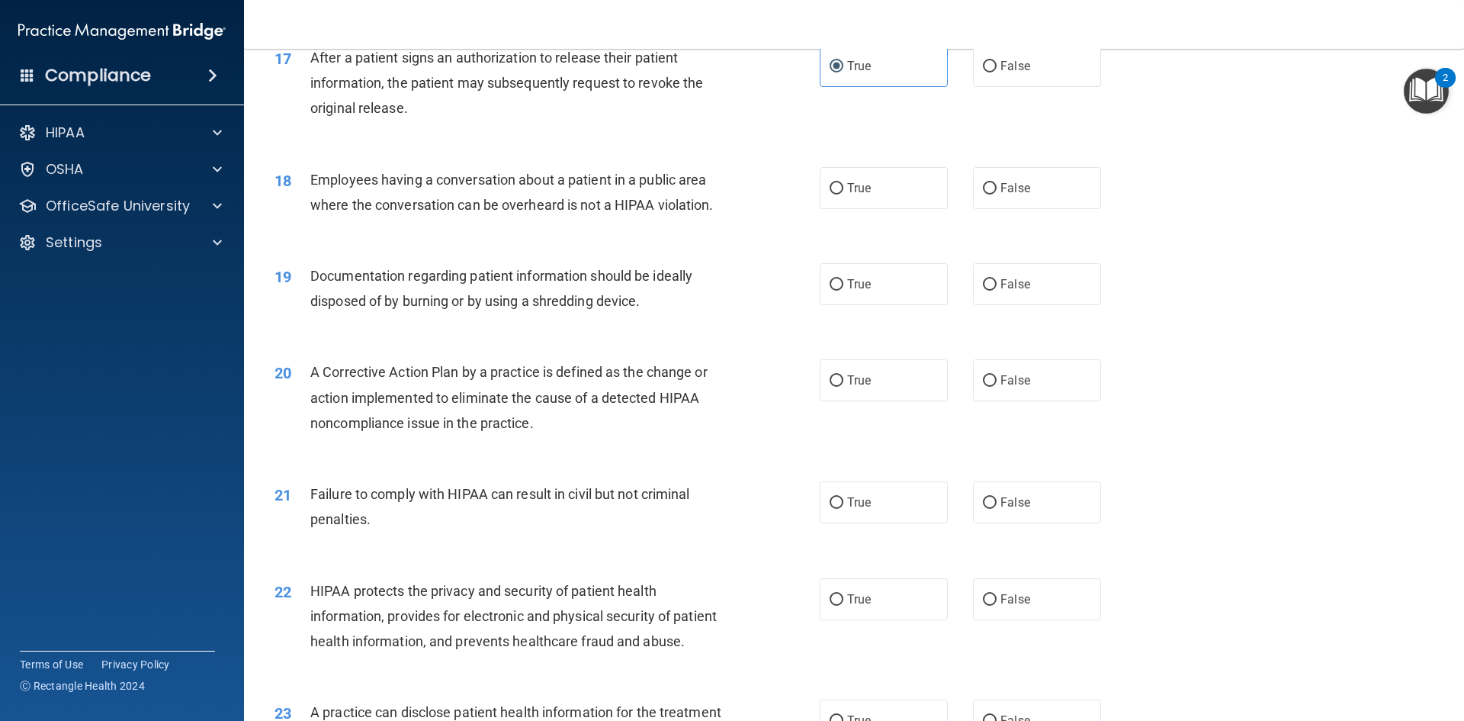
scroll to position [1907, 0]
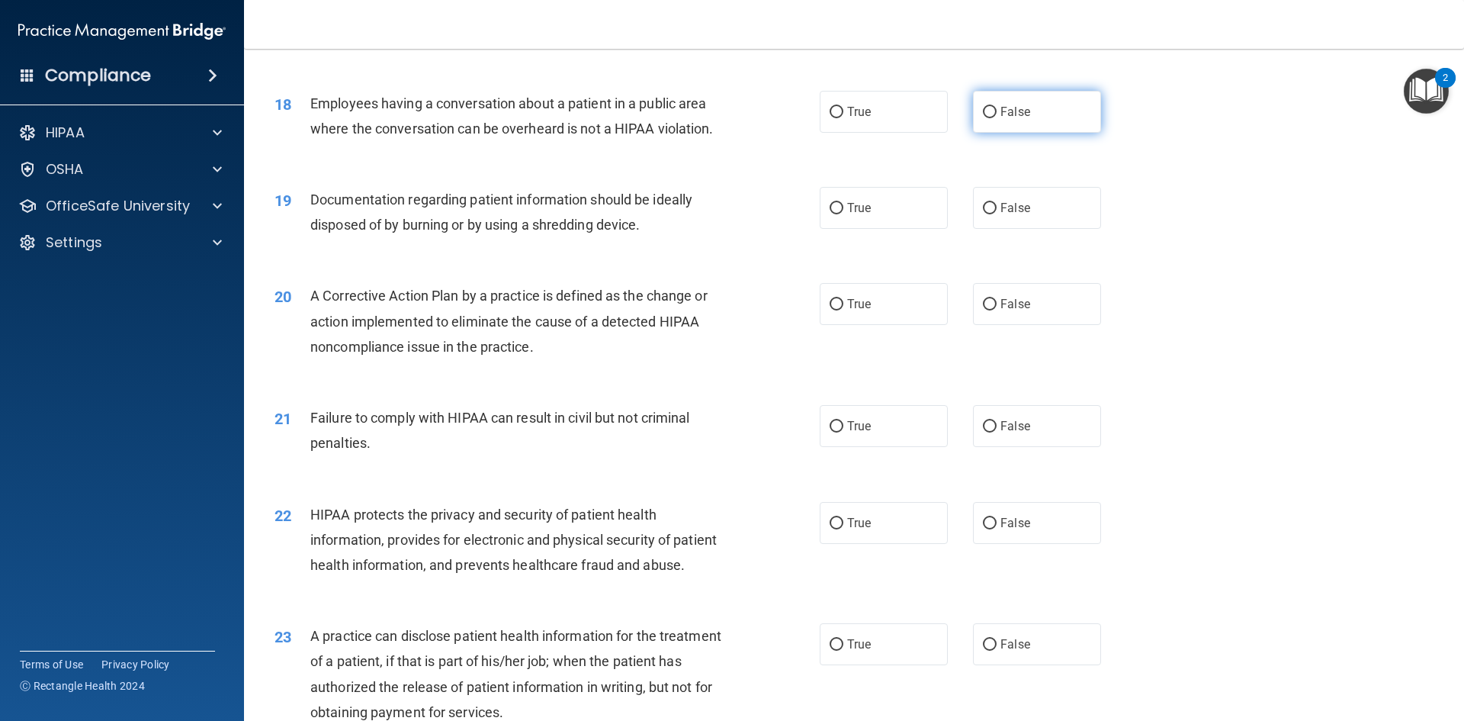
click at [983, 118] on input "False" at bounding box center [990, 112] width 14 height 11
radio input "true"
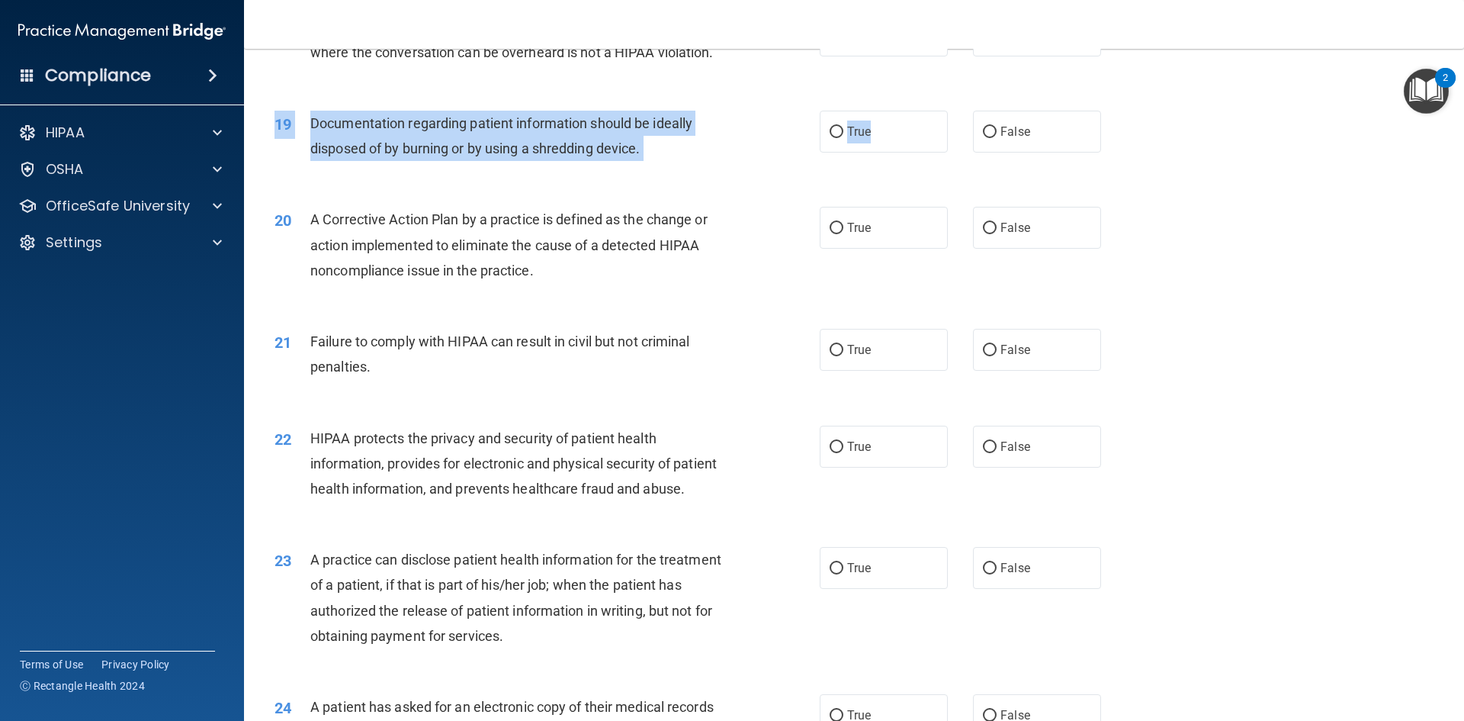
drag, startPoint x: 879, startPoint y: 152, endPoint x: 1194, endPoint y: 201, distance: 318.0
click at [1194, 188] on div "19 Documentation regarding patient information should be ideally disposed of by…" at bounding box center [854, 140] width 1182 height 96
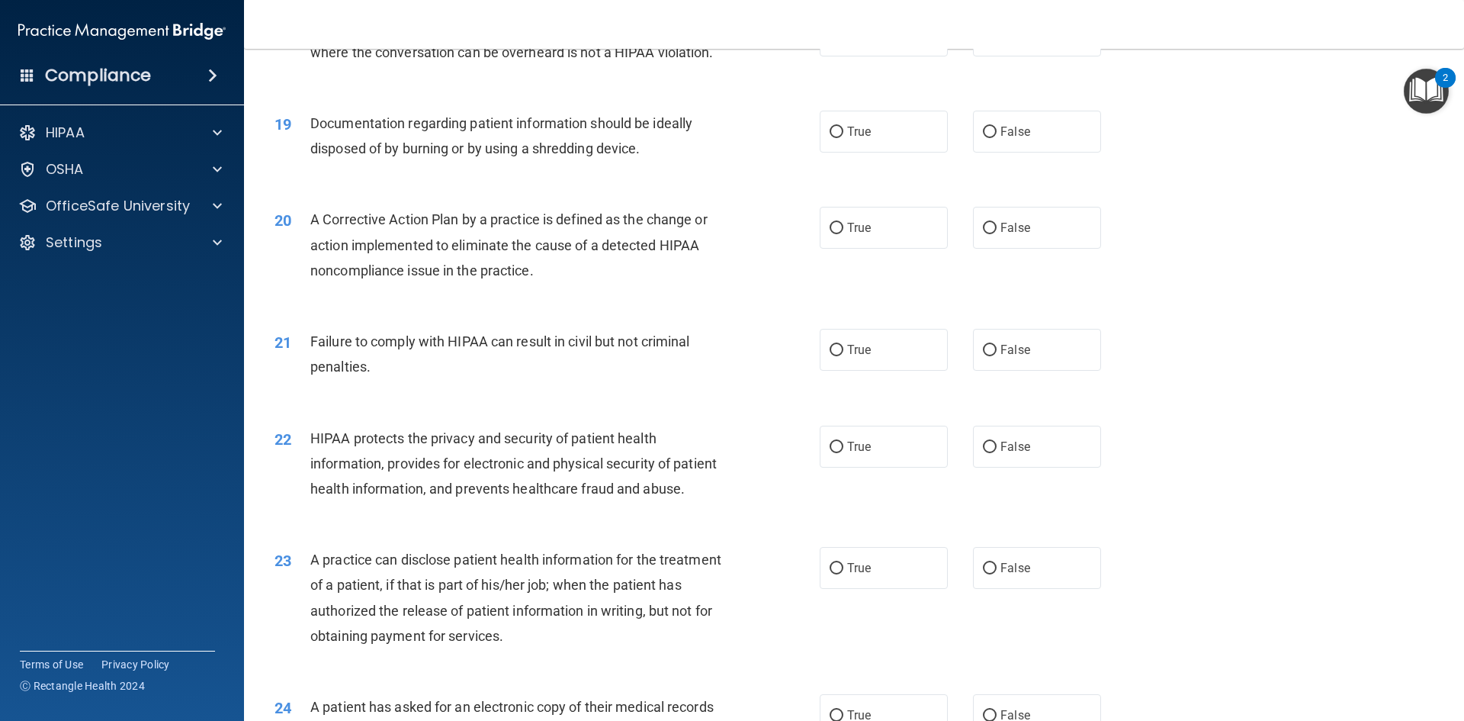
click at [1192, 188] on div "19 Documentation regarding patient information should be ideally disposed of by…" at bounding box center [854, 140] width 1182 height 96
click at [891, 153] on label "True" at bounding box center [884, 132] width 128 height 42
click at [844, 138] on input "True" at bounding box center [837, 132] width 14 height 11
radio input "true"
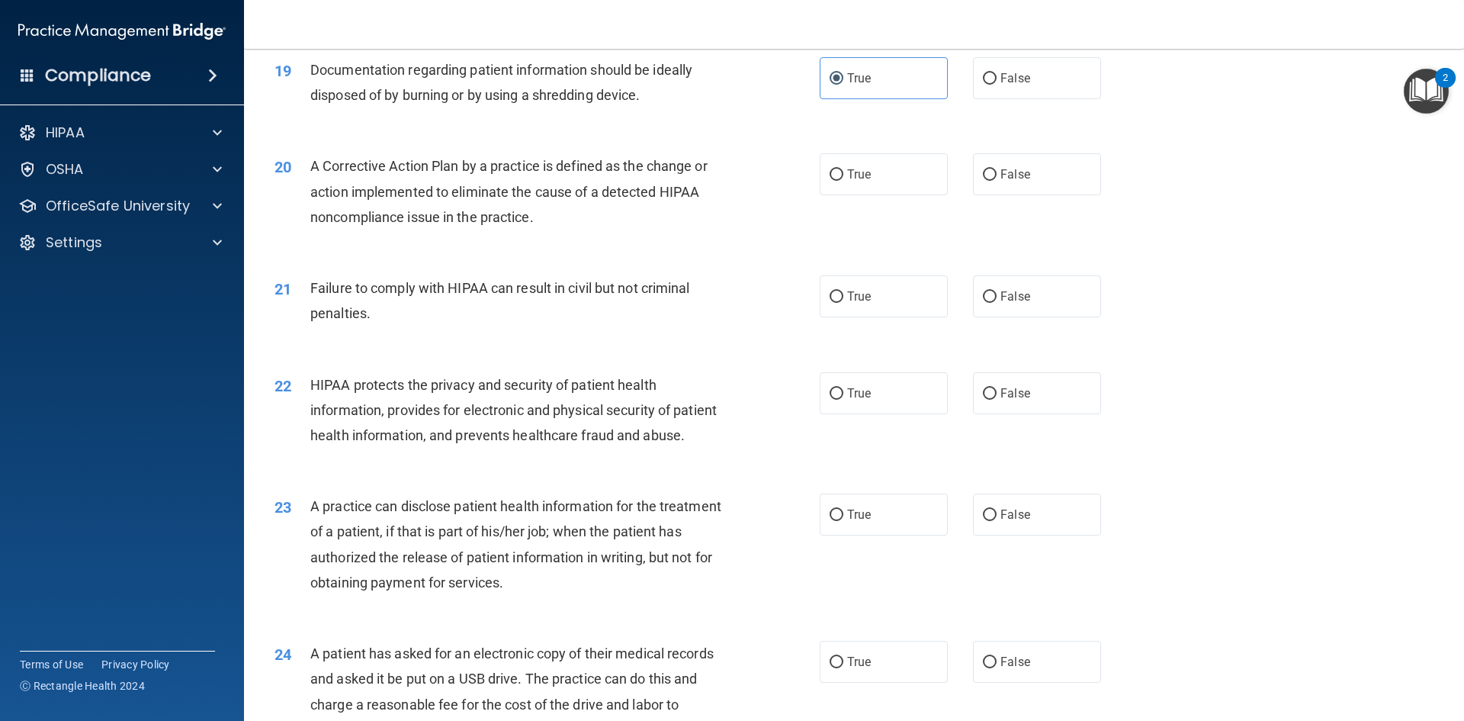
scroll to position [2136, 0]
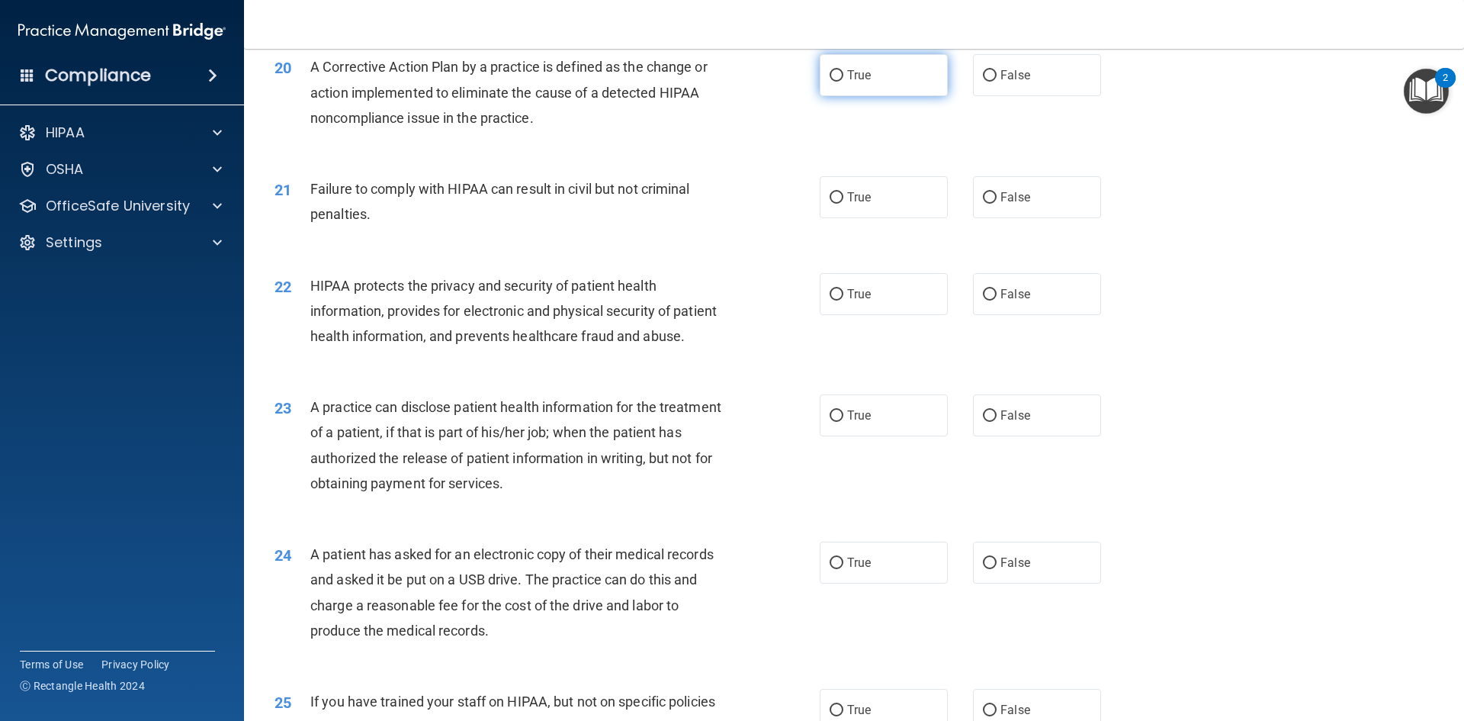
click at [894, 96] on label "True" at bounding box center [884, 75] width 128 height 42
click at [844, 82] on input "True" at bounding box center [837, 75] width 14 height 11
radio input "true"
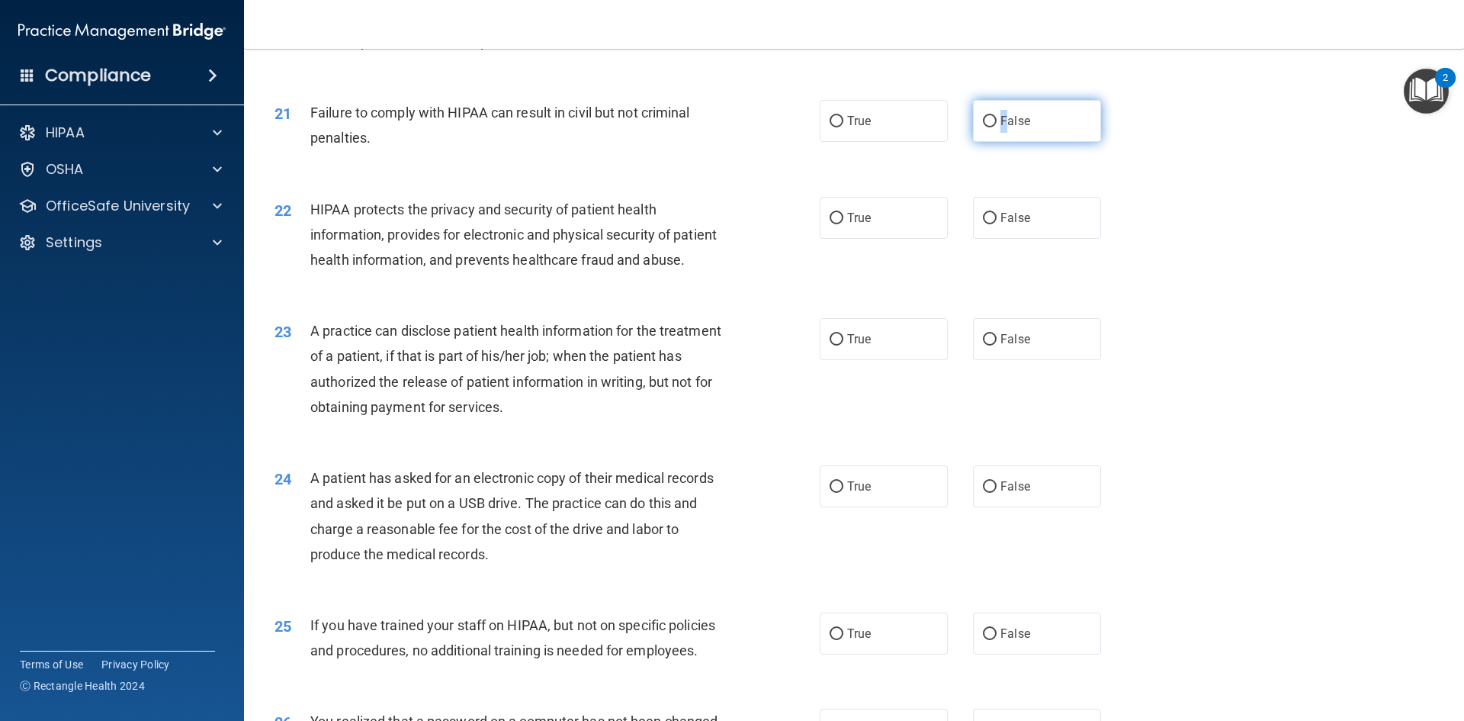
click at [998, 142] on label "False" at bounding box center [1037, 121] width 128 height 42
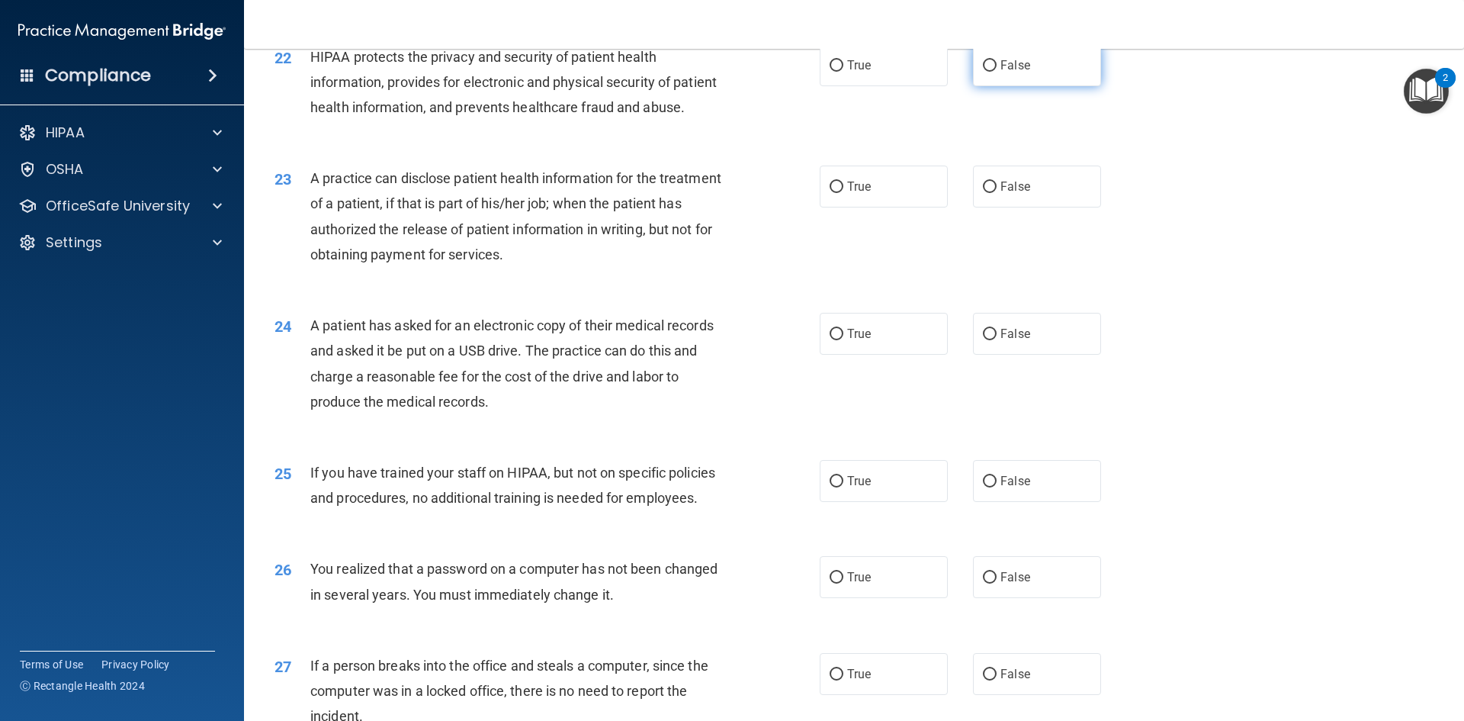
scroll to position [2288, 0]
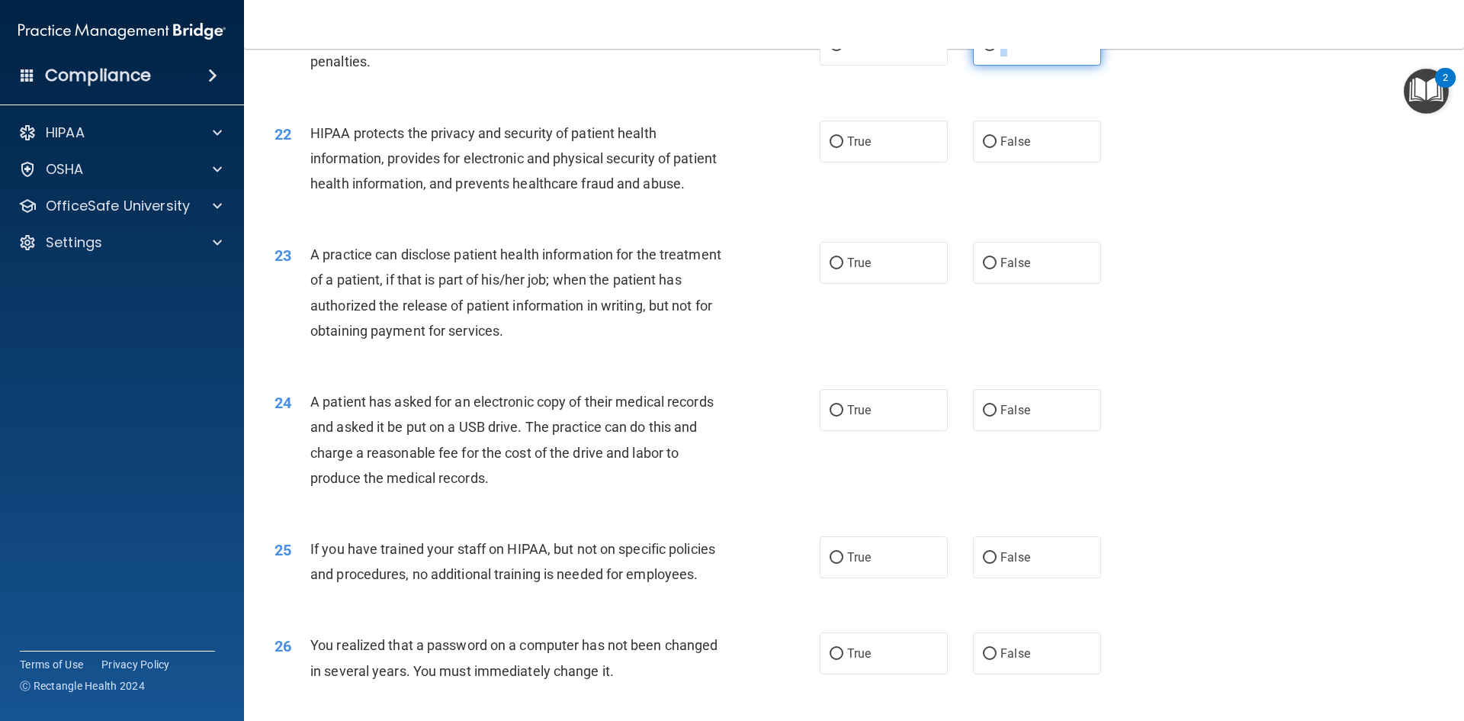
click at [984, 51] on input "False" at bounding box center [990, 45] width 14 height 11
radio input "true"
click at [1102, 223] on div "22 HIPAA protects the privacy and security of patient health information, provi…" at bounding box center [854, 162] width 1182 height 122
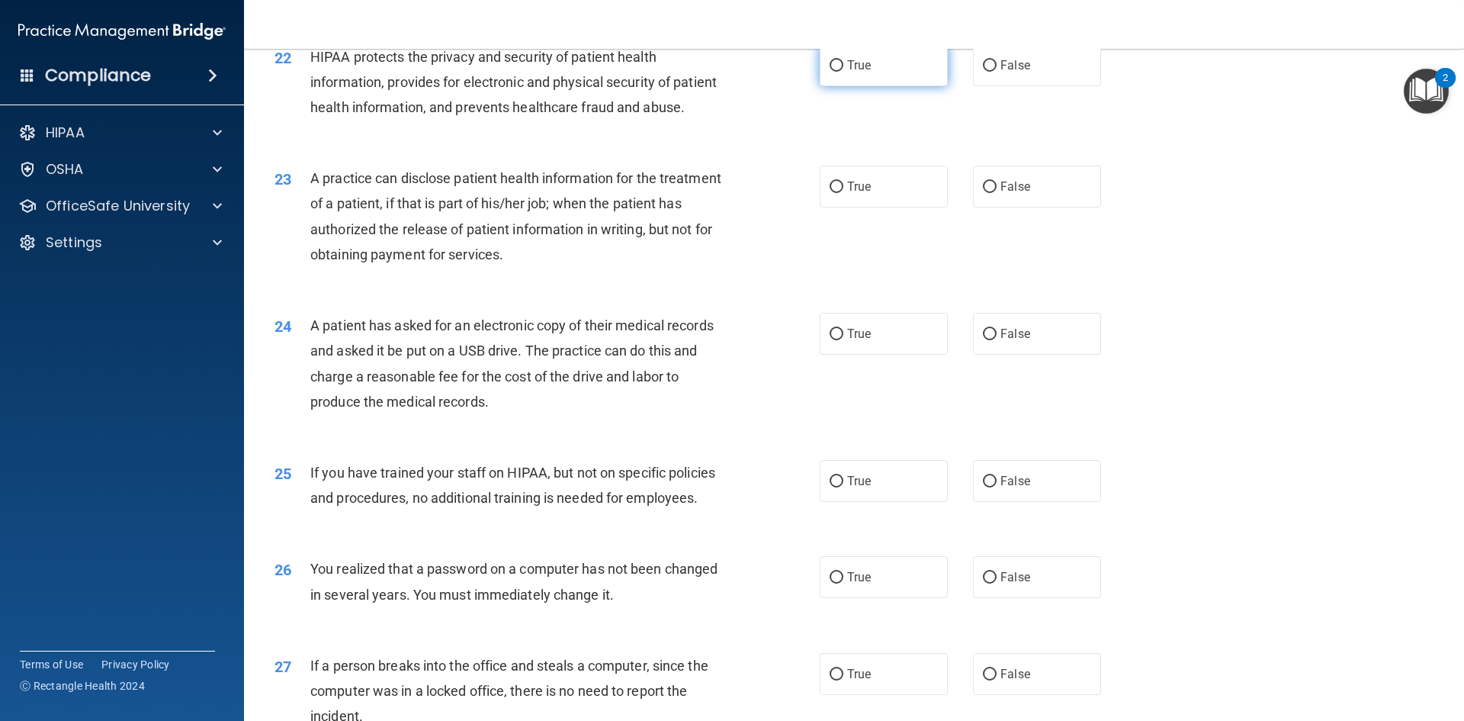
click at [852, 72] on span "True" at bounding box center [859, 65] width 24 height 14
click at [844, 72] on input "True" at bounding box center [837, 65] width 14 height 11
radio input "true"
click at [1005, 86] on label "False" at bounding box center [1037, 65] width 128 height 42
click at [997, 72] on input "False" at bounding box center [990, 65] width 14 height 11
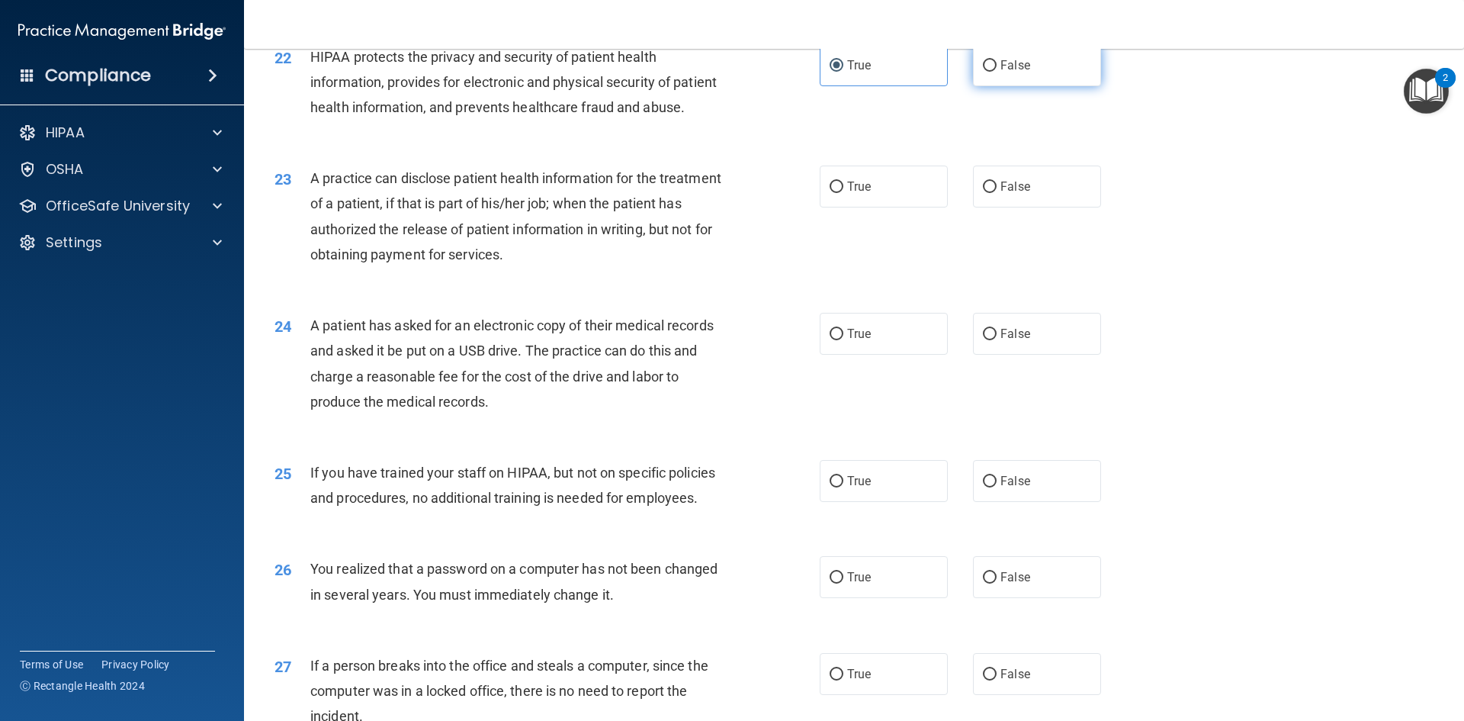
radio input "true"
radio input "false"
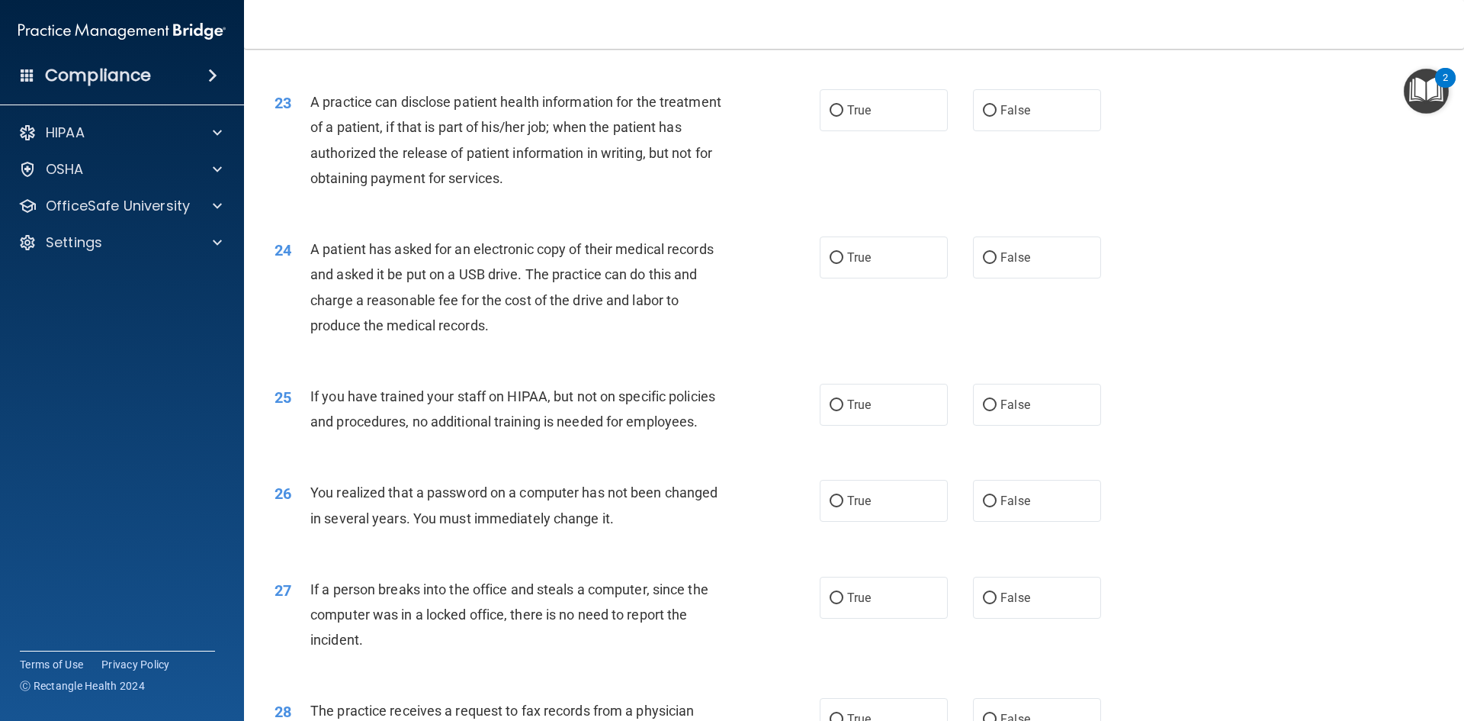
scroll to position [2517, 0]
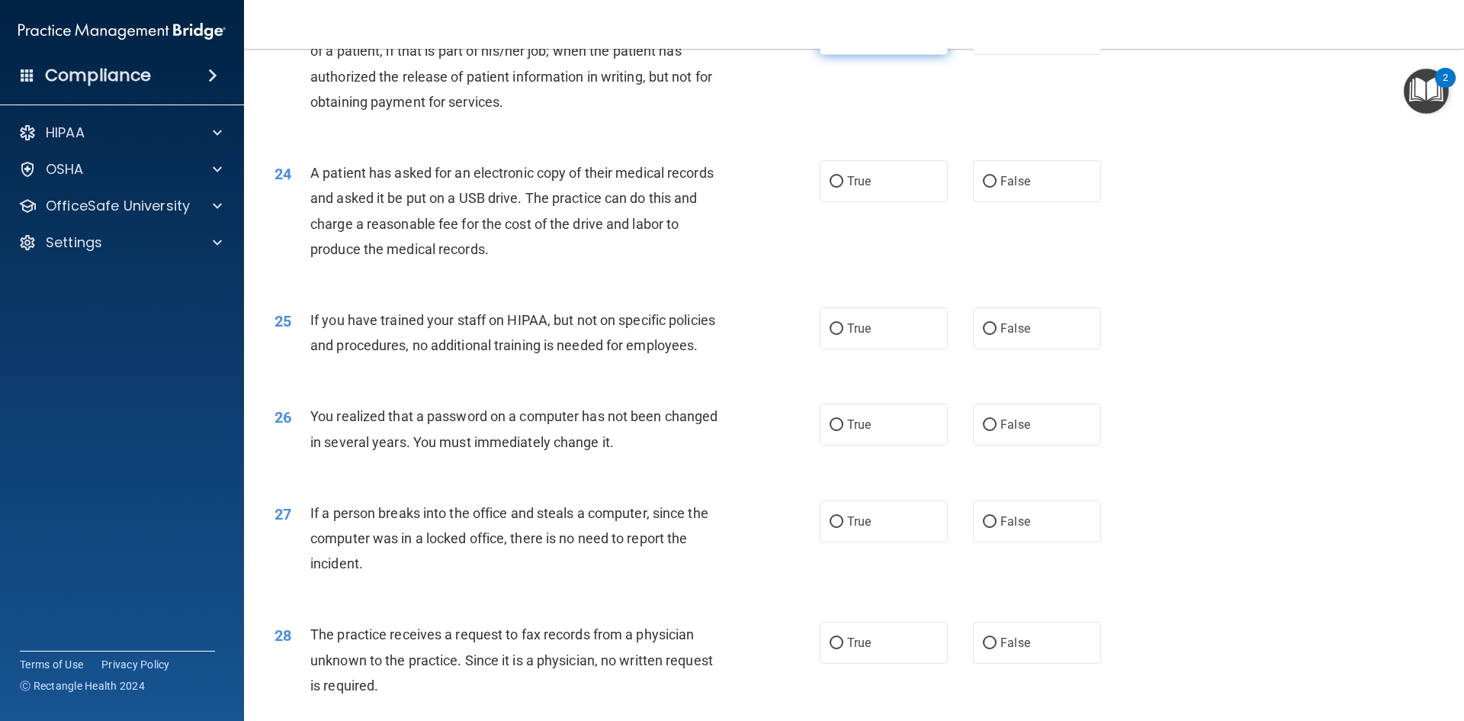
click at [860, 55] on label "True" at bounding box center [884, 34] width 128 height 42
click at [844, 40] on input "True" at bounding box center [837, 34] width 14 height 11
radio input "true"
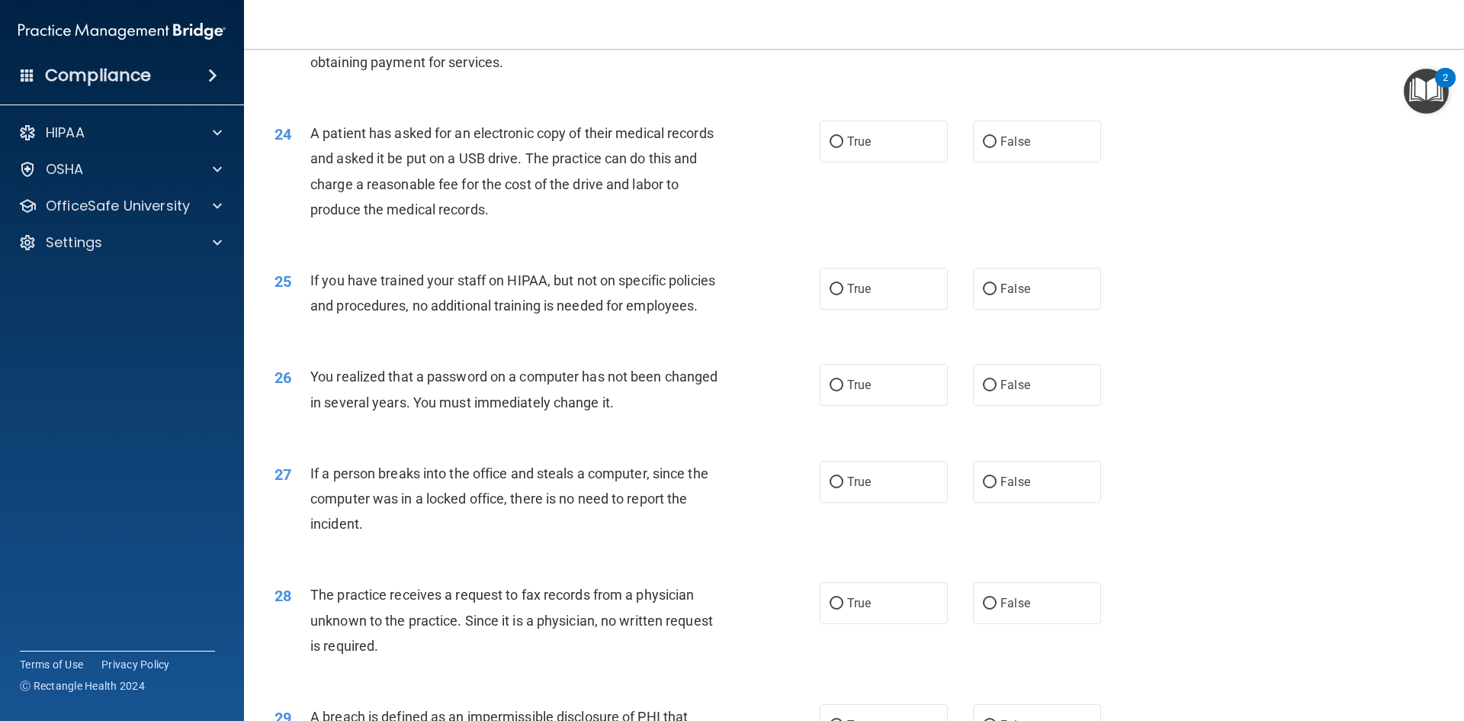
scroll to position [2593, 0]
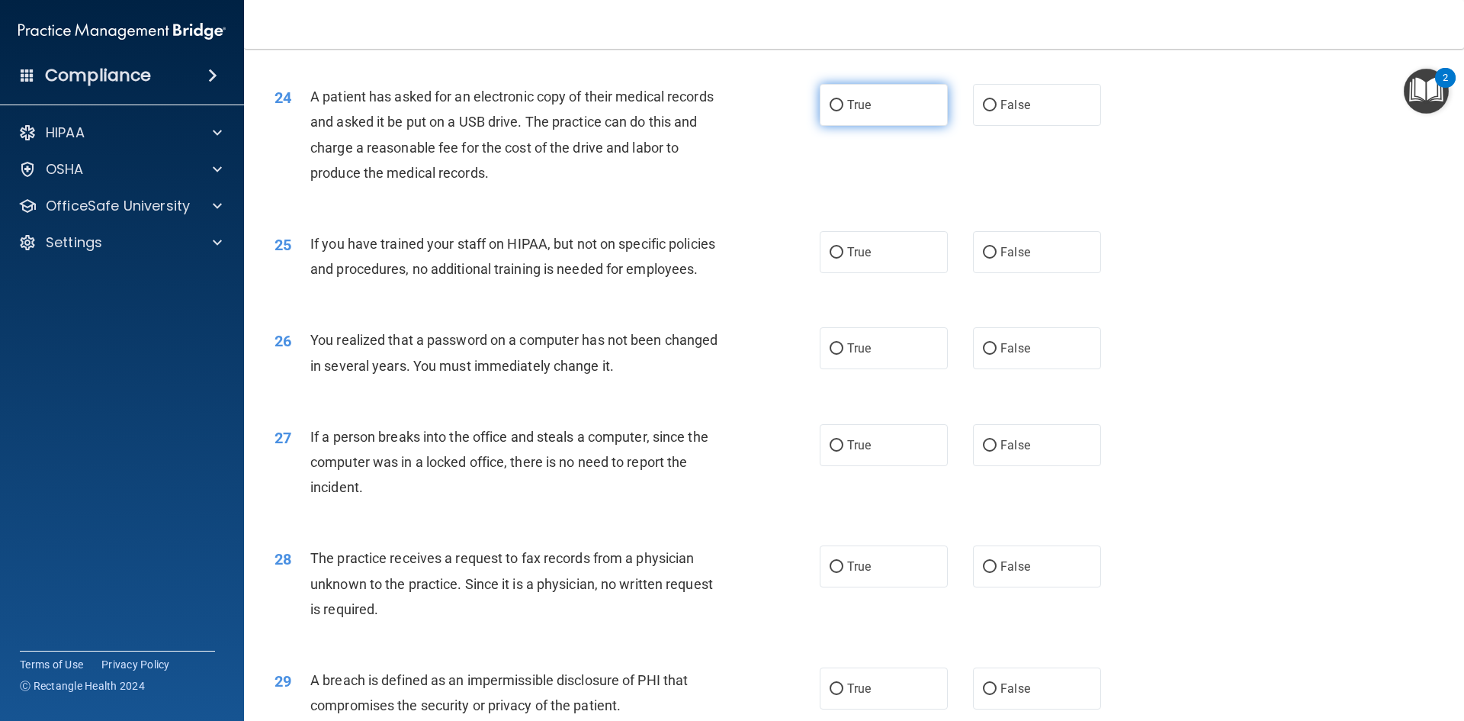
click at [874, 126] on label "True" at bounding box center [884, 105] width 128 height 42
click at [844, 111] on input "True" at bounding box center [837, 105] width 14 height 11
radio input "true"
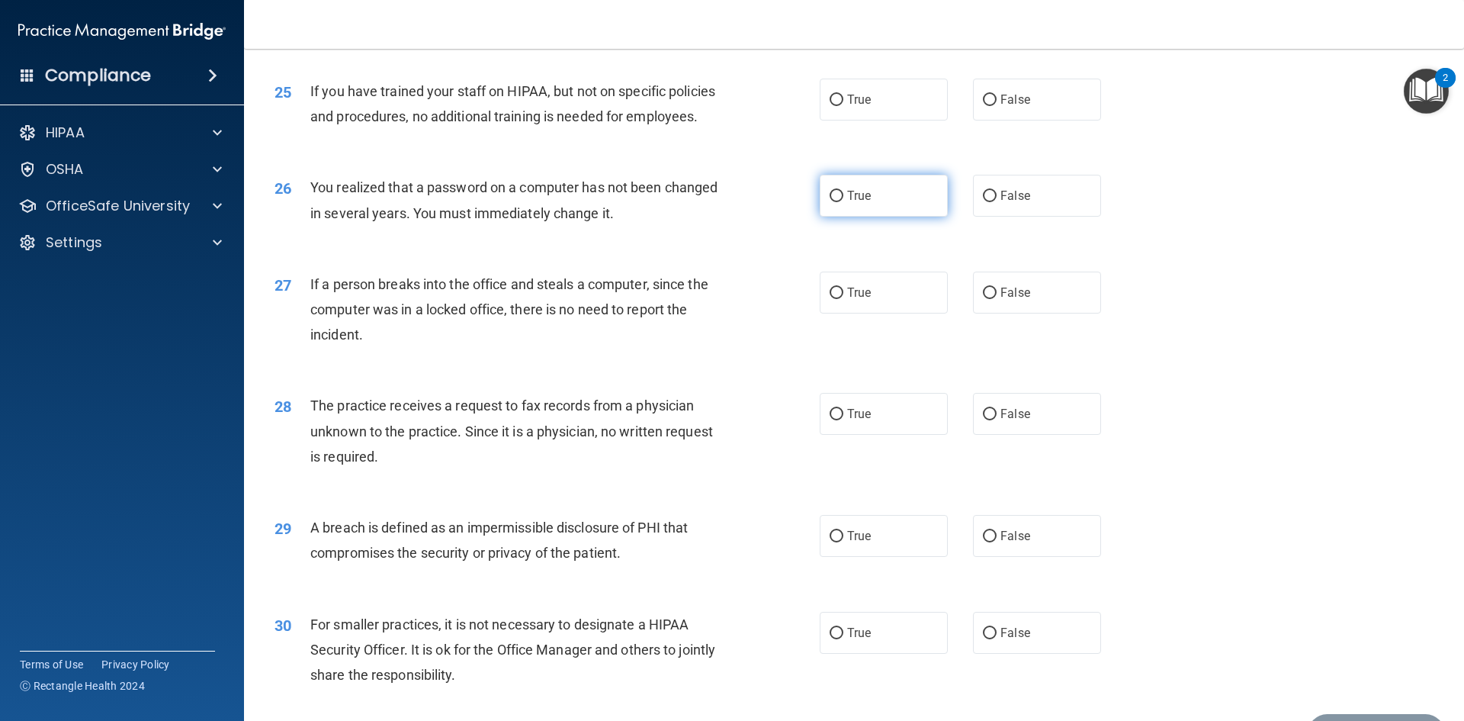
scroll to position [2669, 0]
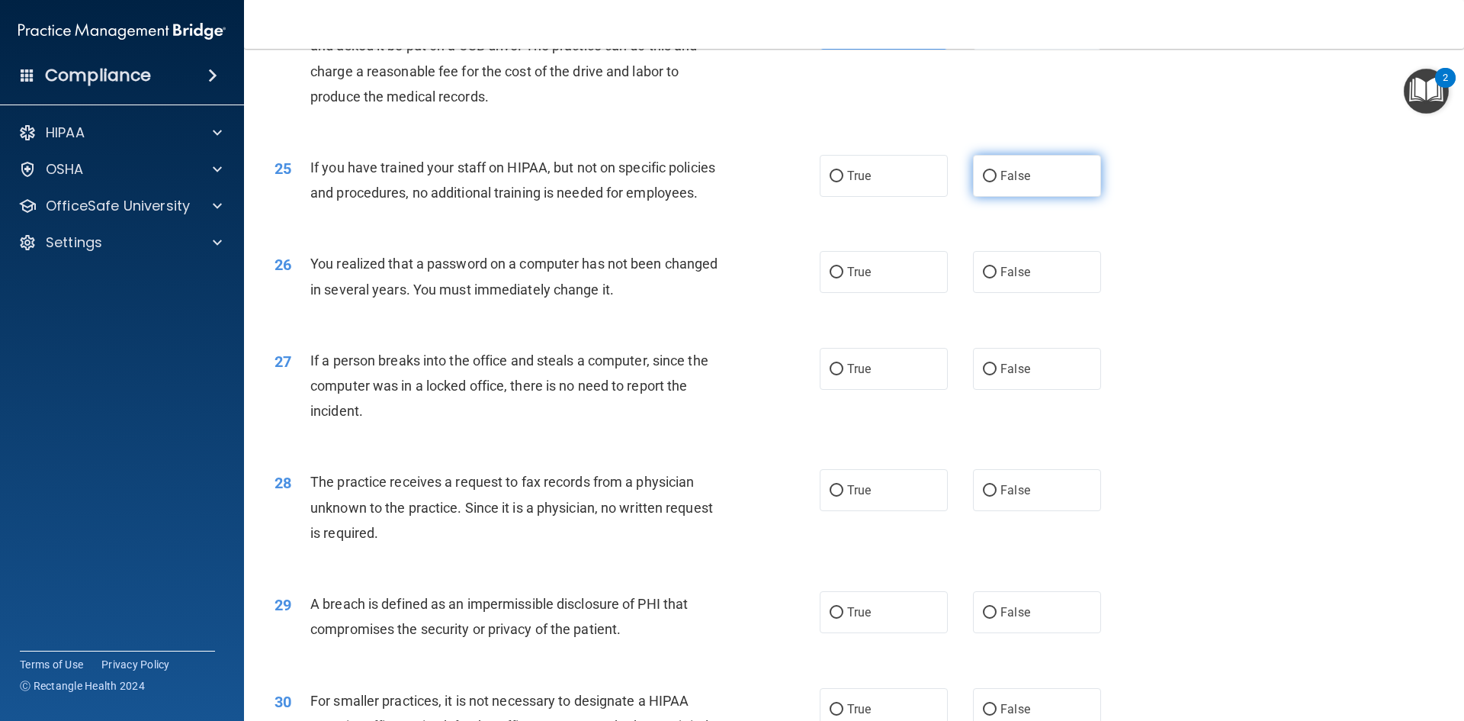
click at [989, 182] on input "False" at bounding box center [990, 176] width 14 height 11
radio input "true"
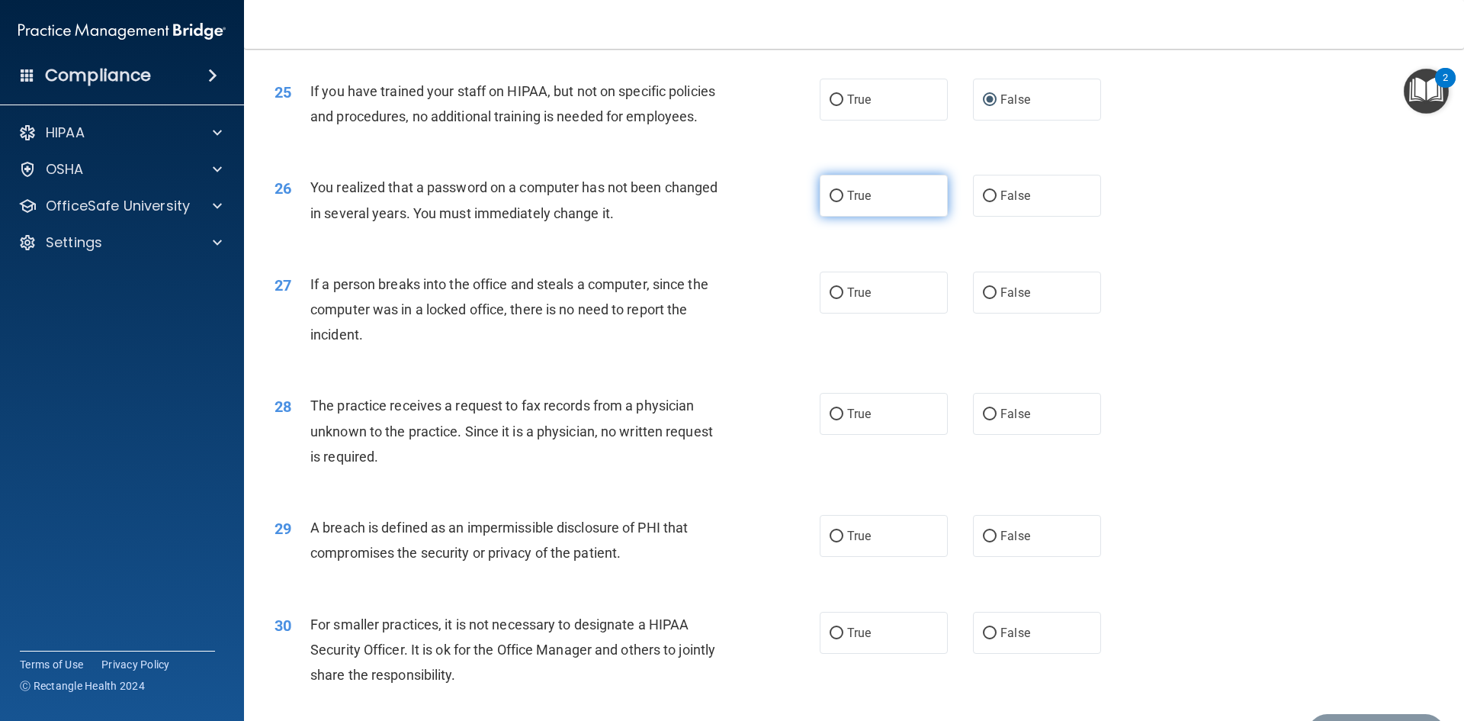
click at [847, 203] on span "True" at bounding box center [859, 195] width 24 height 14
click at [843, 202] on input "True" at bounding box center [837, 196] width 14 height 11
radio input "true"
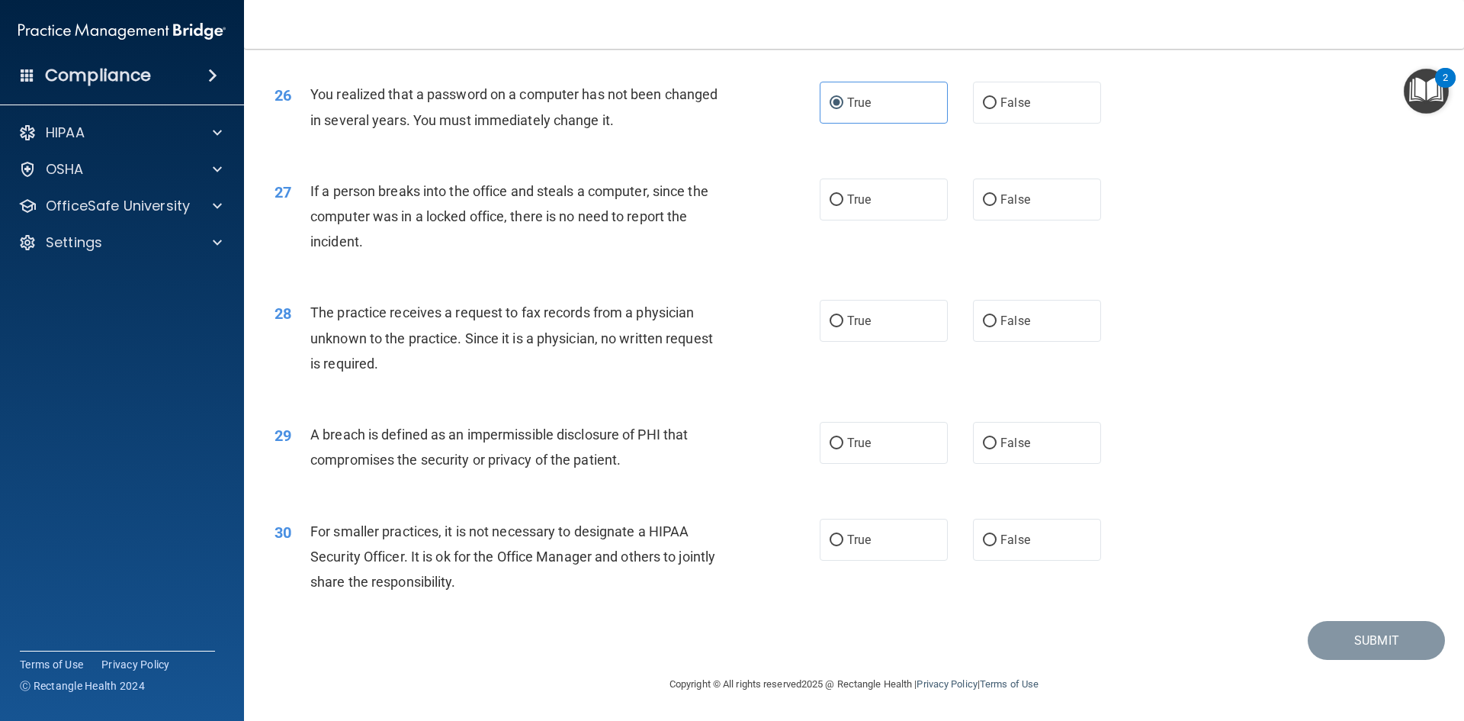
scroll to position [2889, 0]
click at [1012, 201] on span "False" at bounding box center [1016, 199] width 30 height 14
click at [997, 201] on input "False" at bounding box center [990, 199] width 14 height 11
radio input "true"
click at [990, 320] on label "False" at bounding box center [1037, 321] width 128 height 42
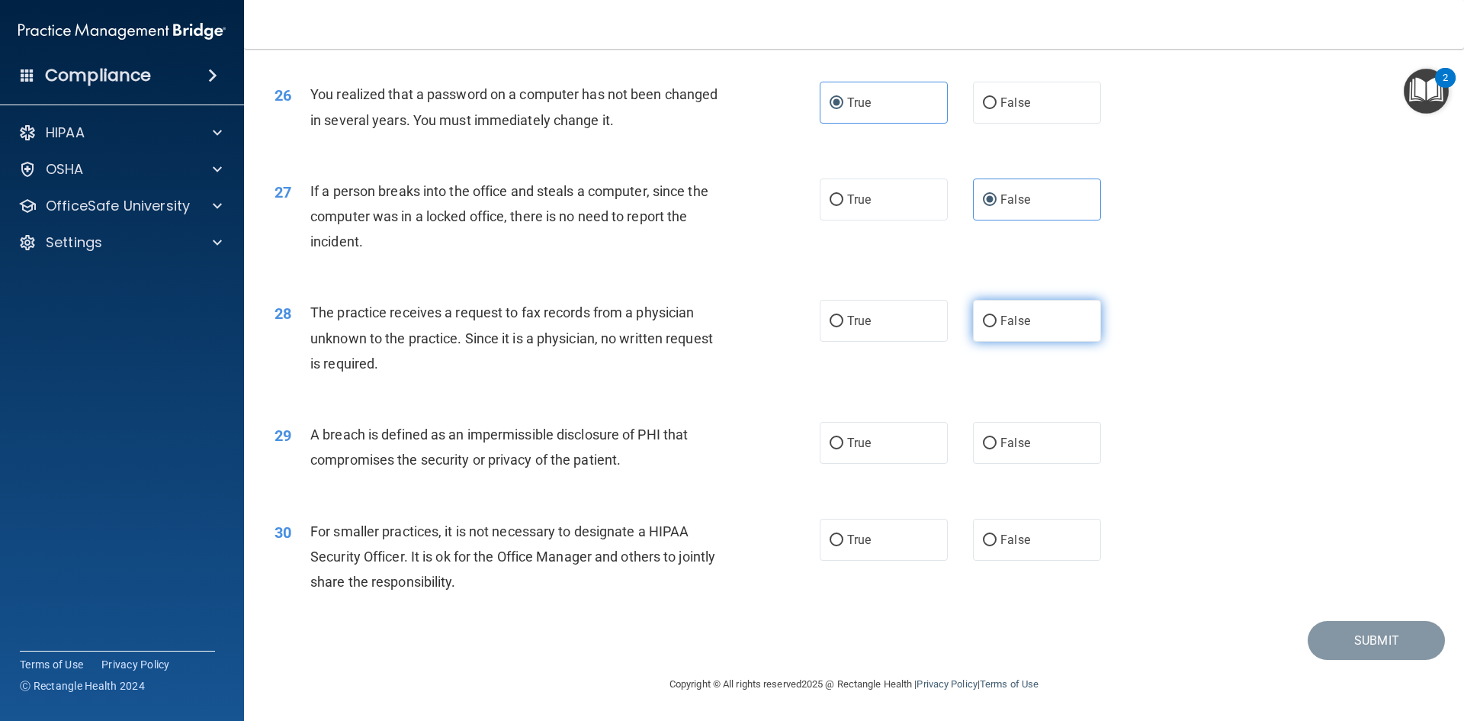
click at [990, 320] on input "False" at bounding box center [990, 321] width 14 height 11
radio input "true"
click at [843, 436] on label "True" at bounding box center [884, 443] width 128 height 42
click at [843, 438] on input "True" at bounding box center [837, 443] width 14 height 11
radio input "true"
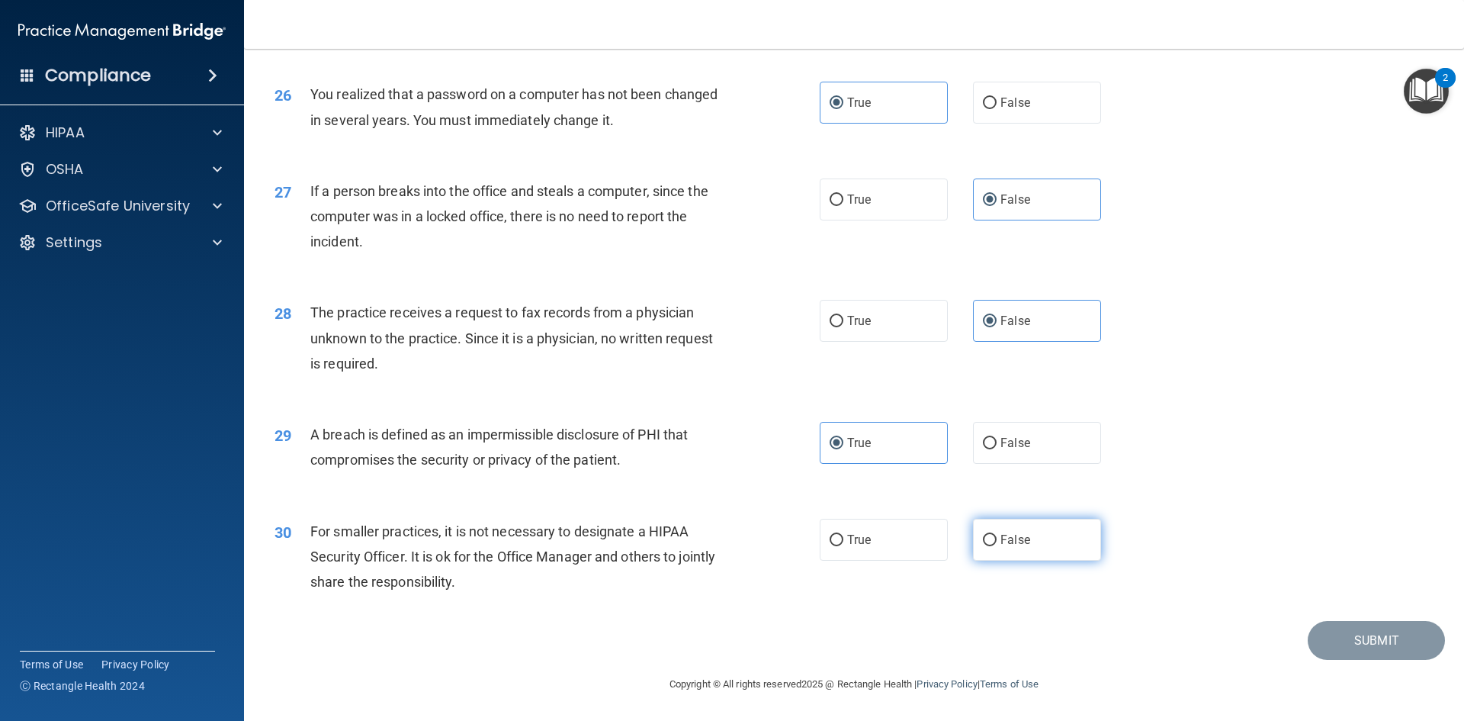
click at [1001, 538] on span "False" at bounding box center [1016, 539] width 30 height 14
click at [996, 538] on input "False" at bounding box center [990, 540] width 14 height 11
radio input "true"
click at [1346, 637] on button "Submit" at bounding box center [1376, 640] width 137 height 39
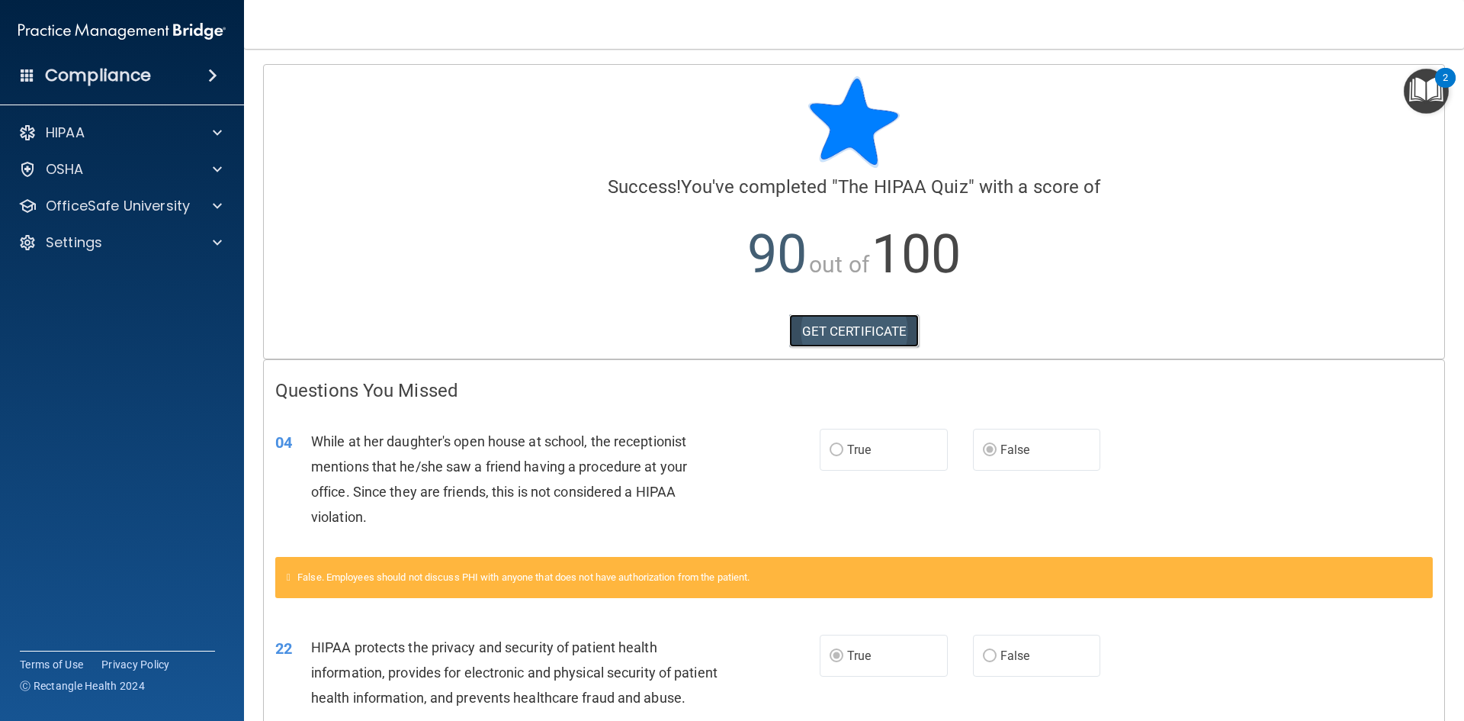
click at [855, 336] on link "GET CERTIFICATE" at bounding box center [854, 331] width 130 height 34
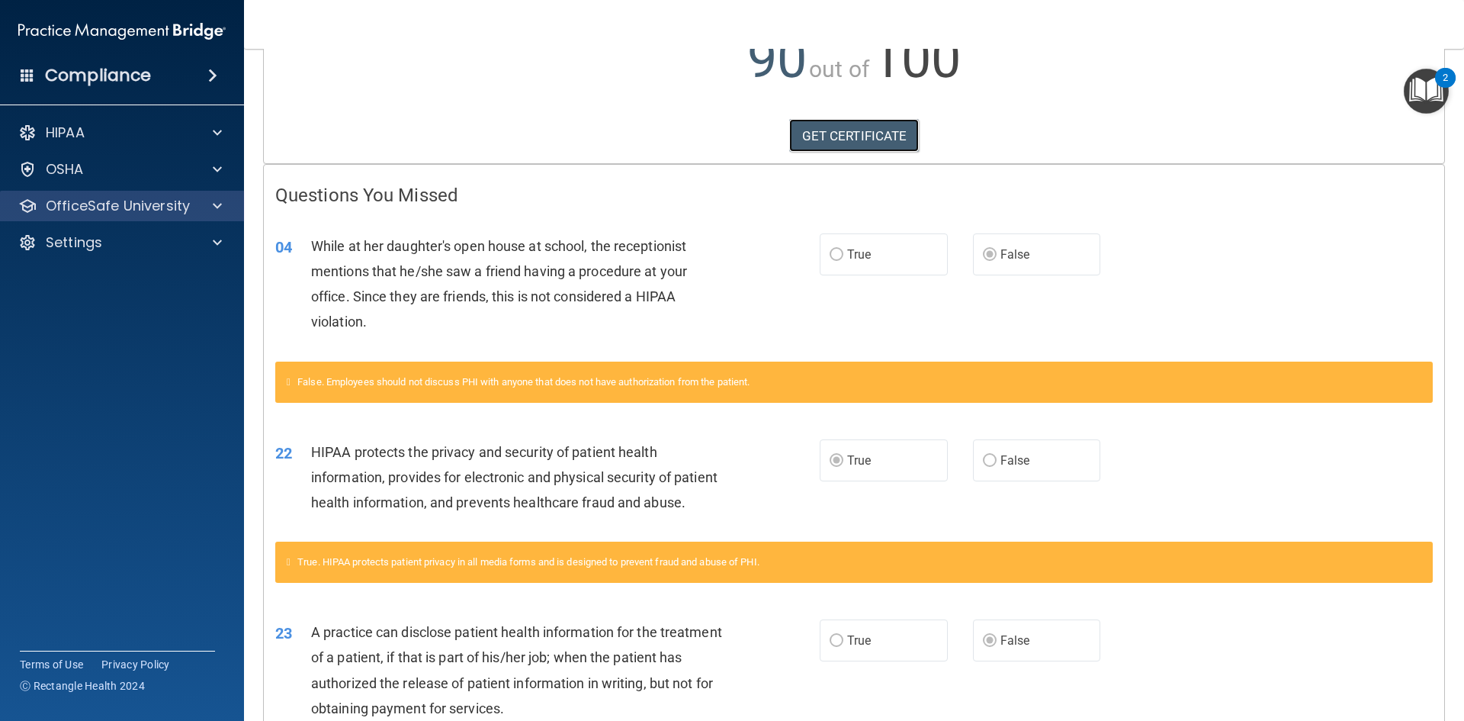
scroll to position [305, 0]
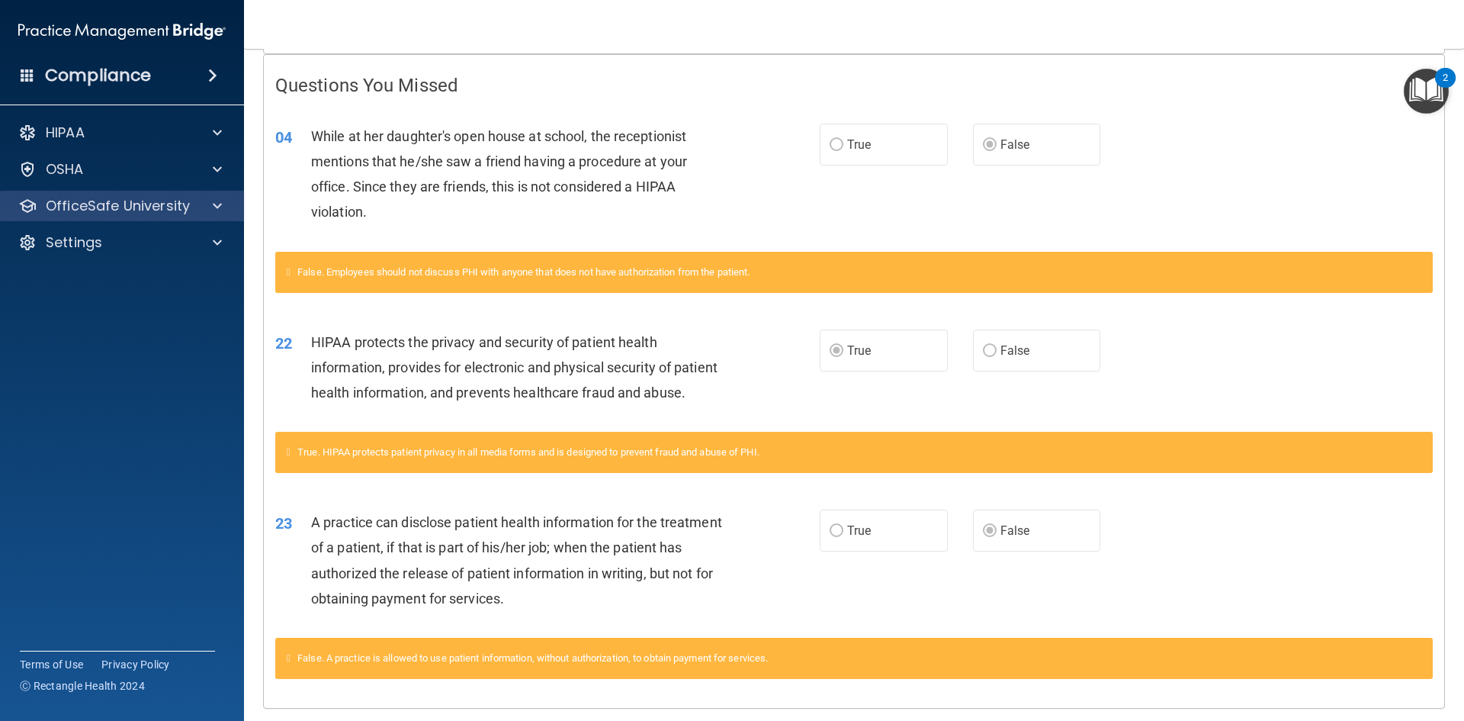
click at [162, 215] on div "OfficeSafe University" at bounding box center [122, 206] width 245 height 31
click at [215, 207] on span at bounding box center [217, 206] width 9 height 18
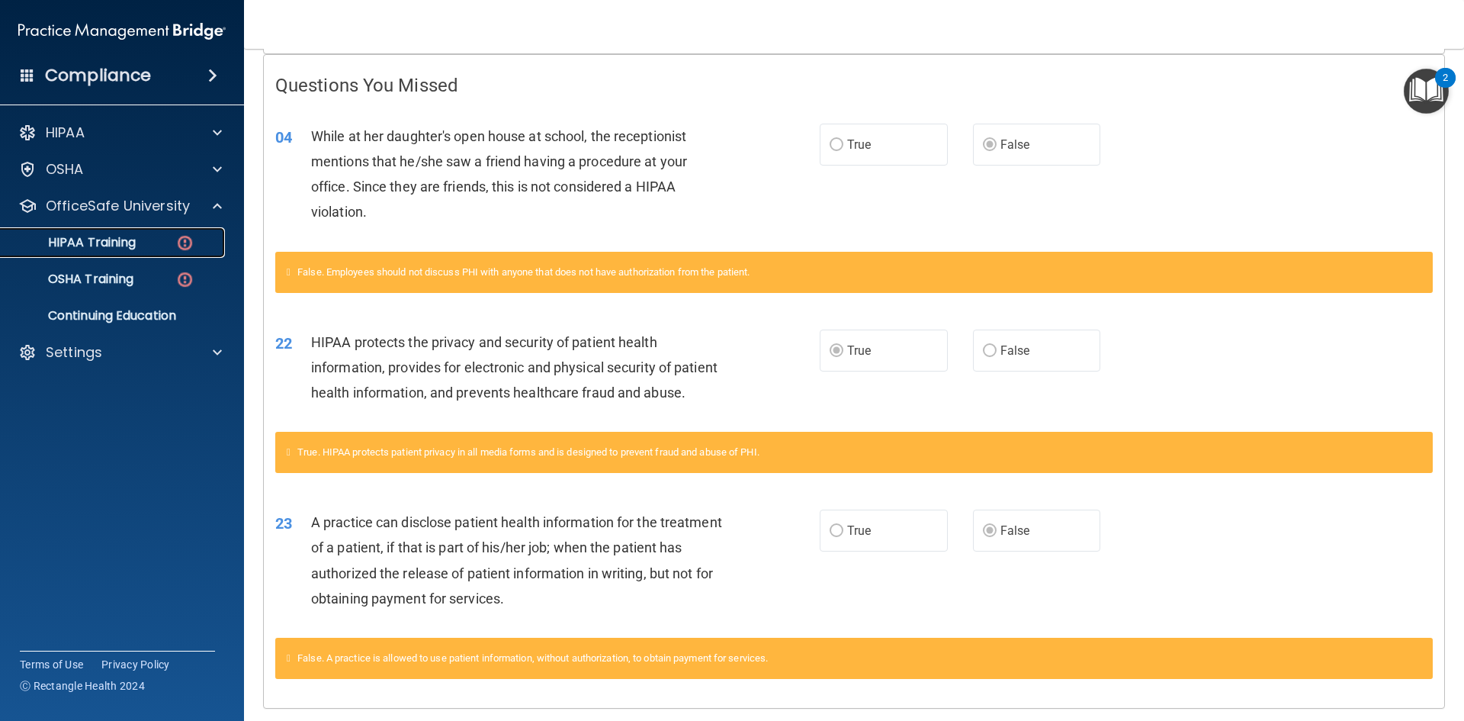
click at [108, 243] on p "HIPAA Training" at bounding box center [73, 242] width 126 height 15
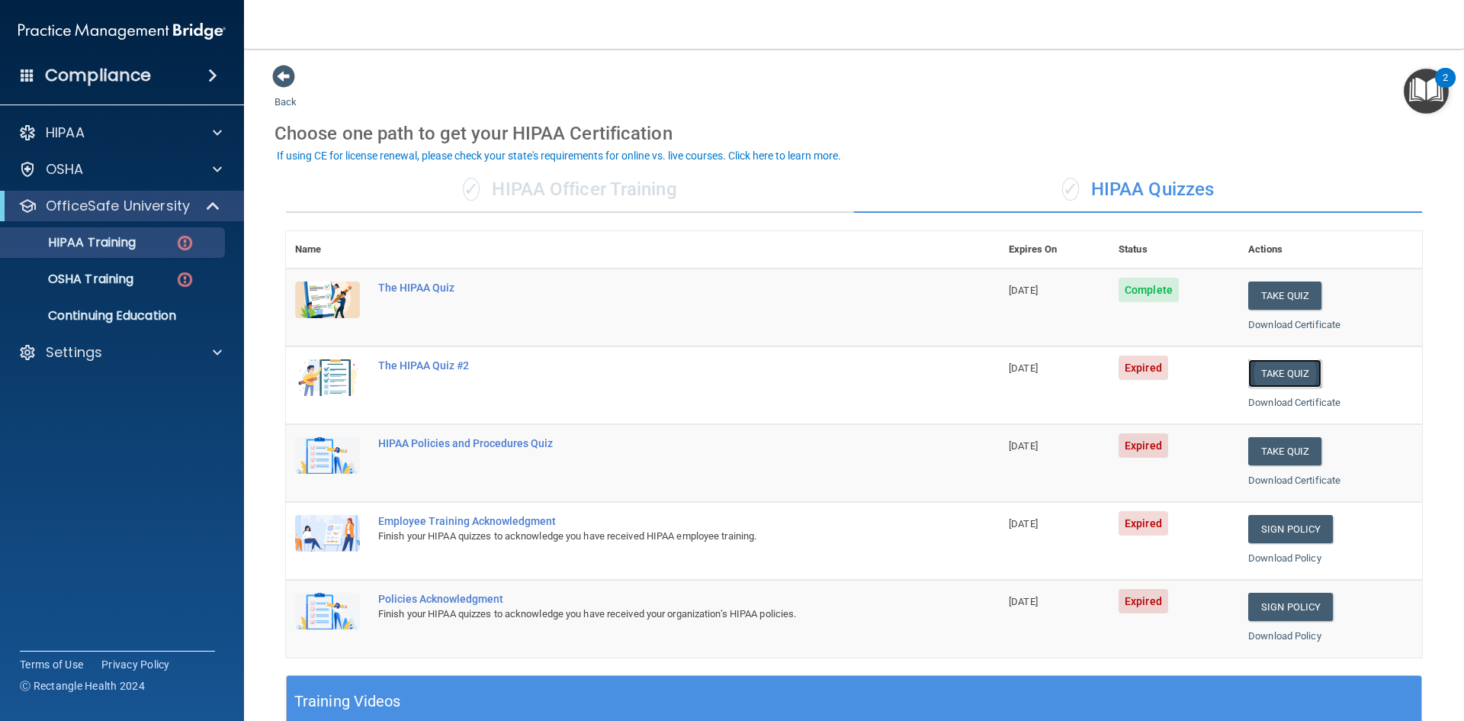
click at [1262, 371] on button "Take Quiz" at bounding box center [1285, 373] width 73 height 28
